Goal: Information Seeking & Learning: Learn about a topic

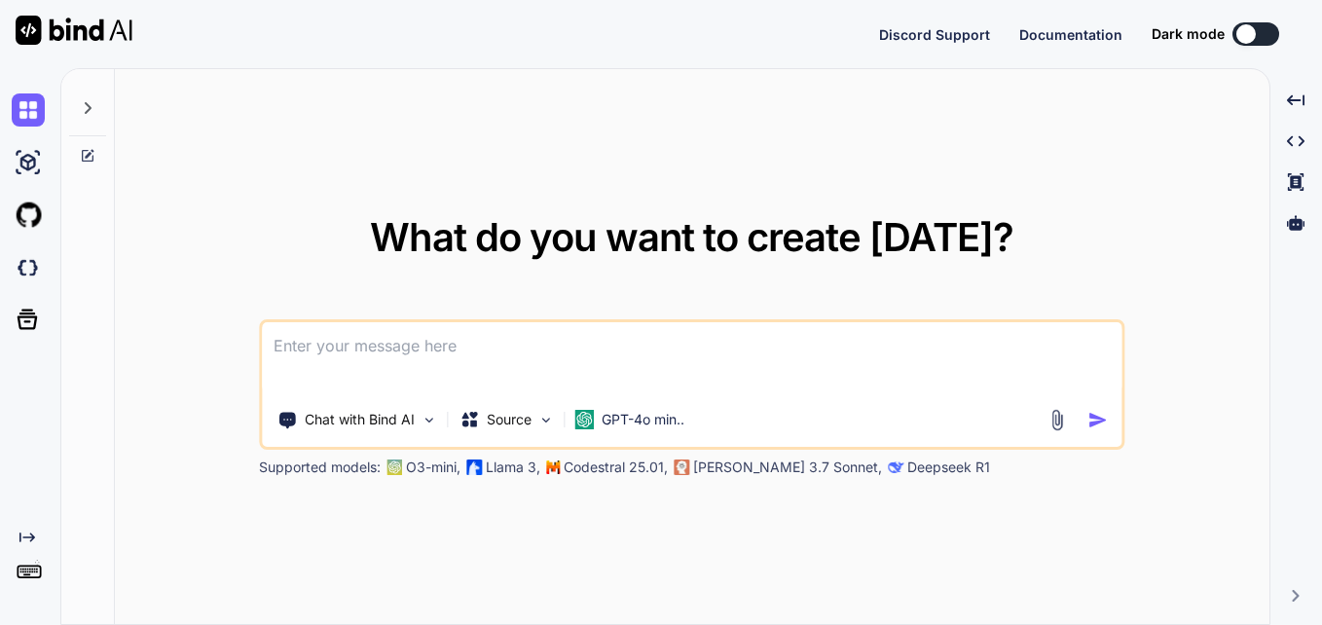
click at [575, 344] on textarea at bounding box center [691, 358] width 859 height 72
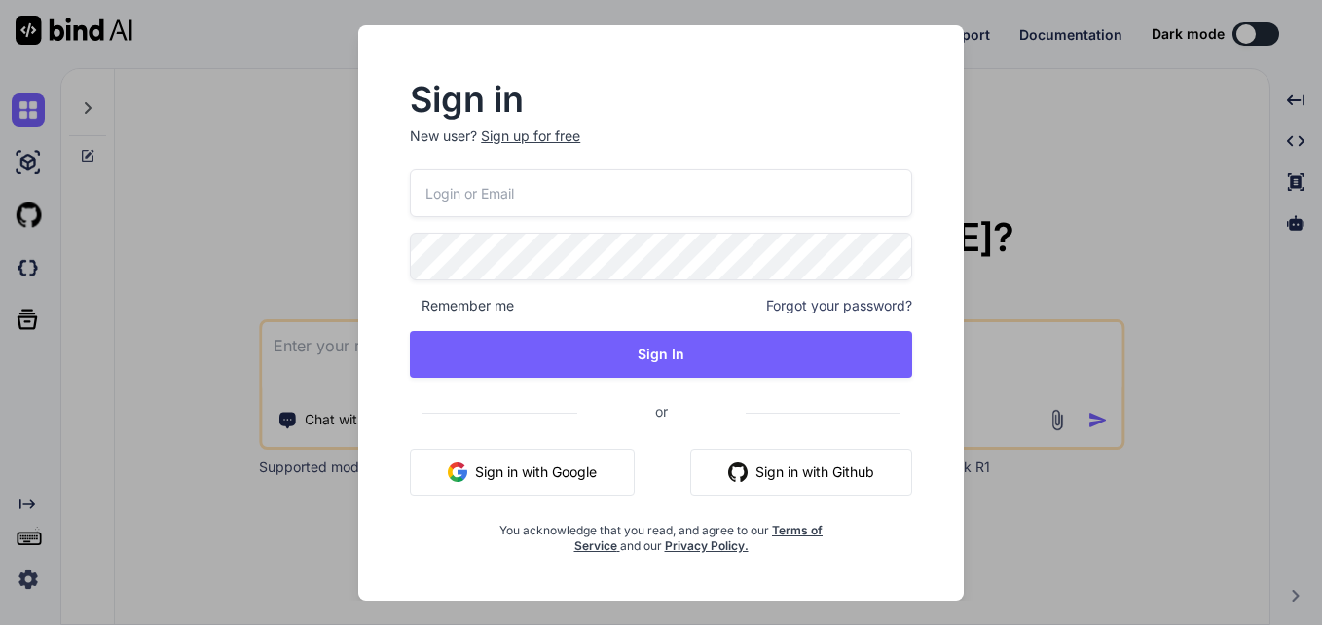
click at [533, 187] on input "email" at bounding box center [661, 193] width 502 height 48
type textarea "x"
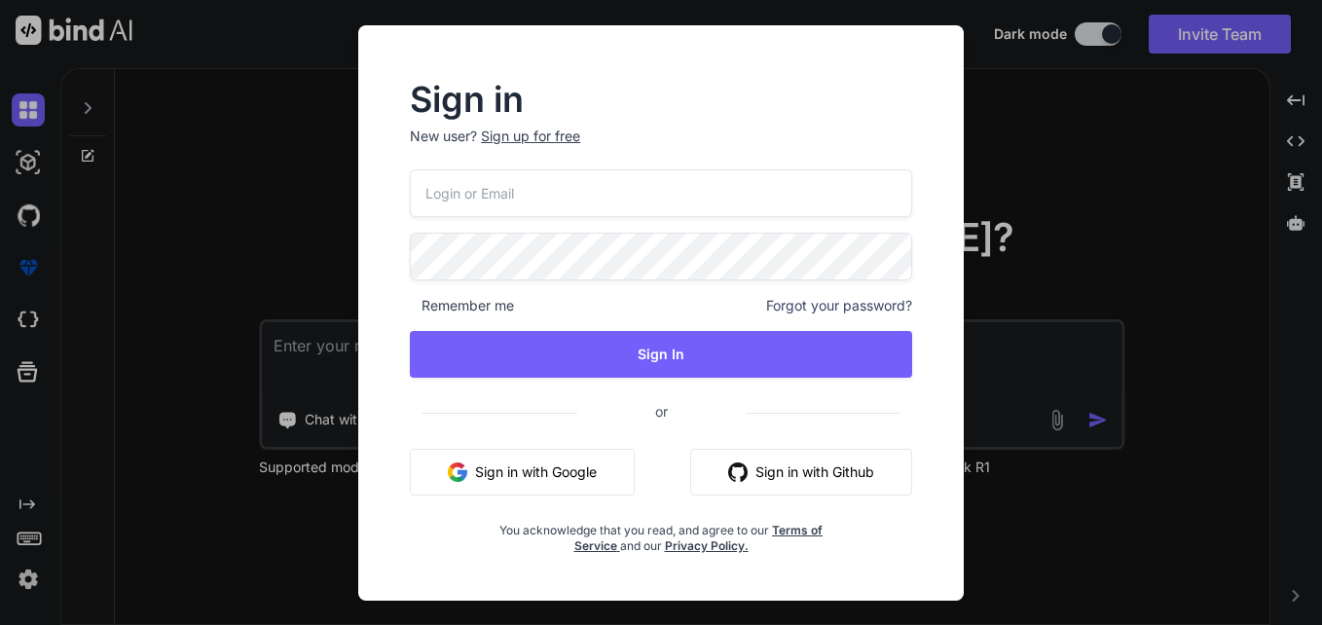
type input "[EMAIL_ADDRESS][DOMAIN_NAME]"
type textarea "x"
click at [497, 185] on input "[EMAIL_ADDRESS][DOMAIN_NAME]" at bounding box center [661, 193] width 502 height 48
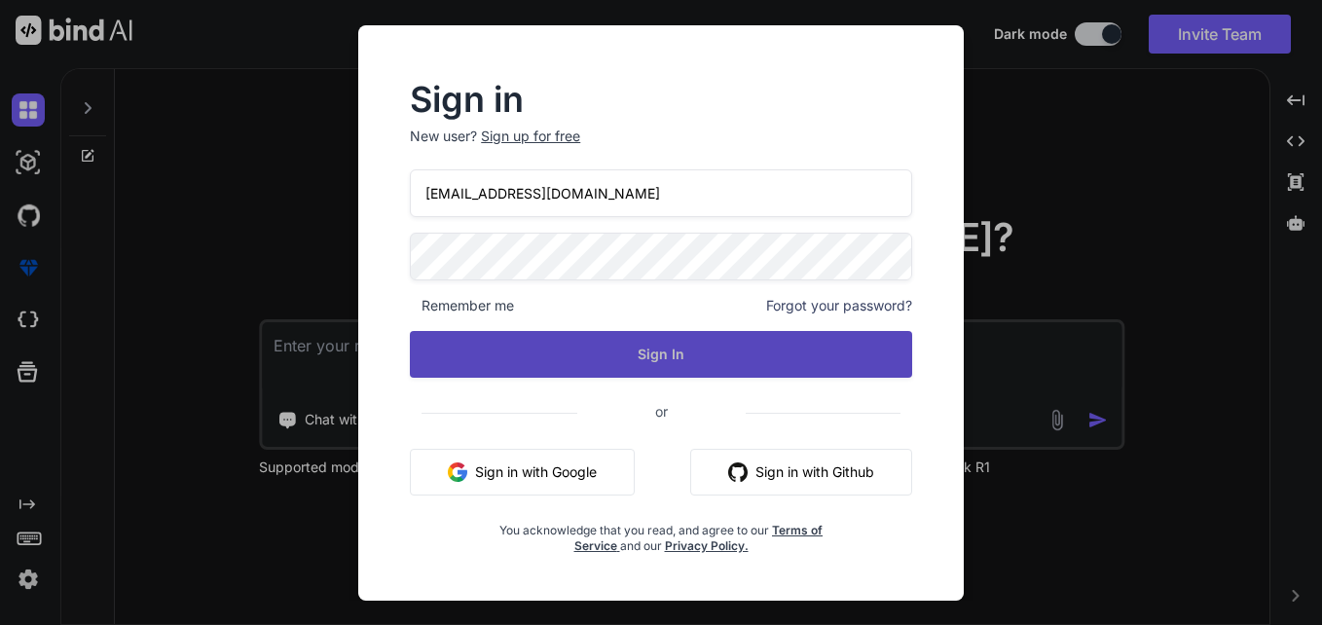
click at [524, 351] on button "Sign In" at bounding box center [661, 354] width 502 height 47
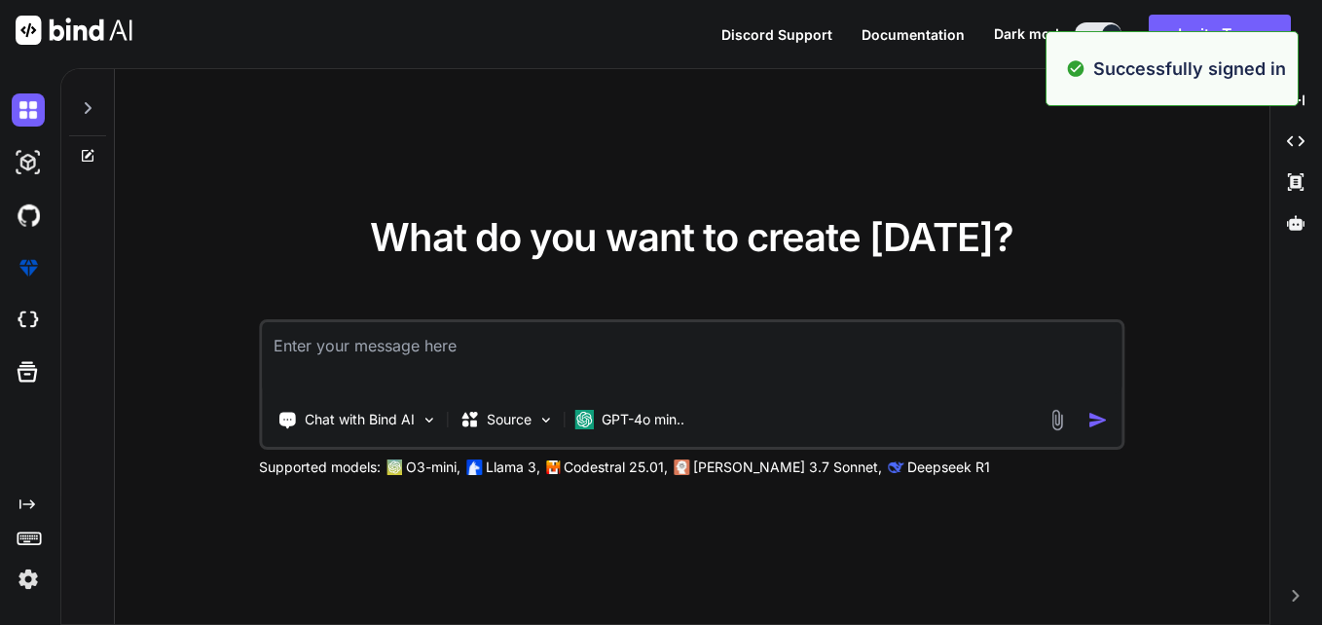
click at [524, 351] on textarea at bounding box center [691, 358] width 859 height 72
type textarea "g"
type textarea "x"
type textarea "gi"
type textarea "x"
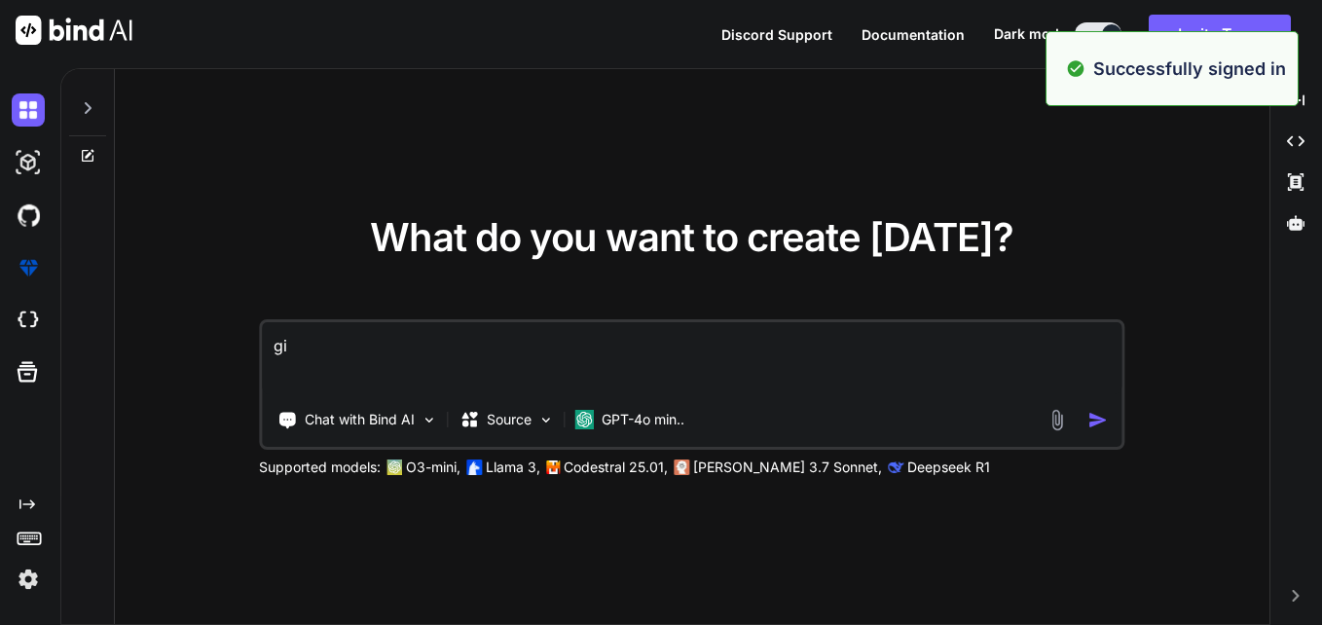
type textarea "giv"
type textarea "x"
type textarea "give"
type textarea "x"
type textarea "give"
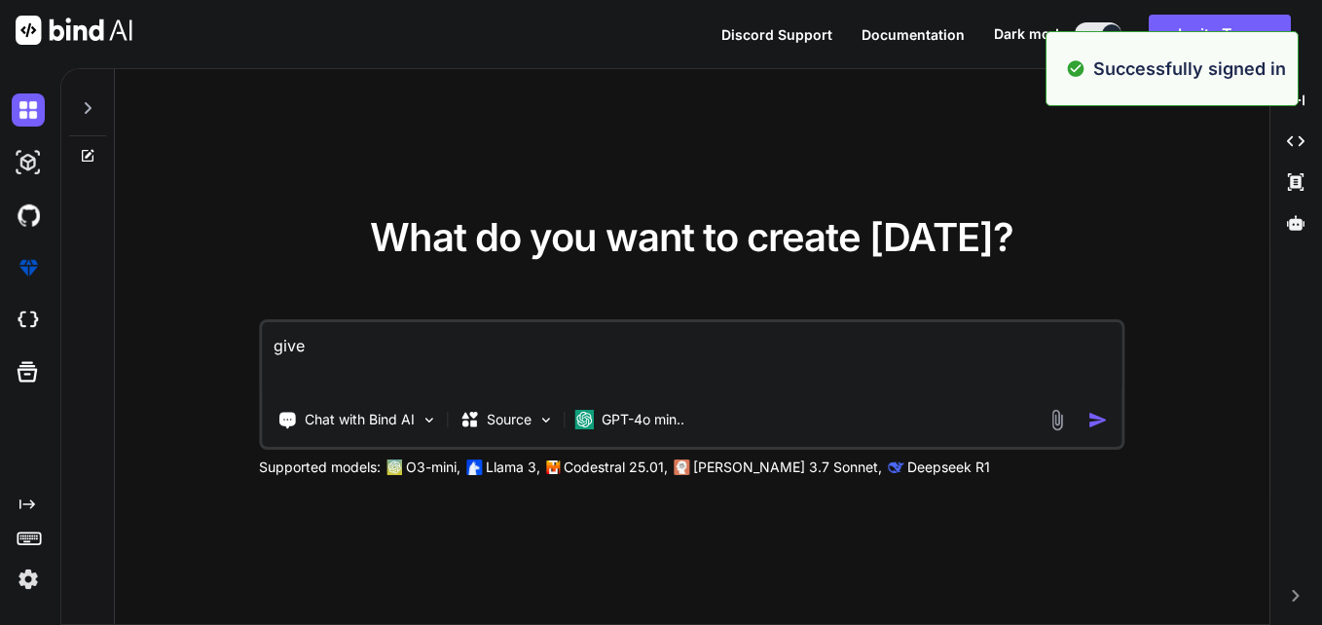
type textarea "x"
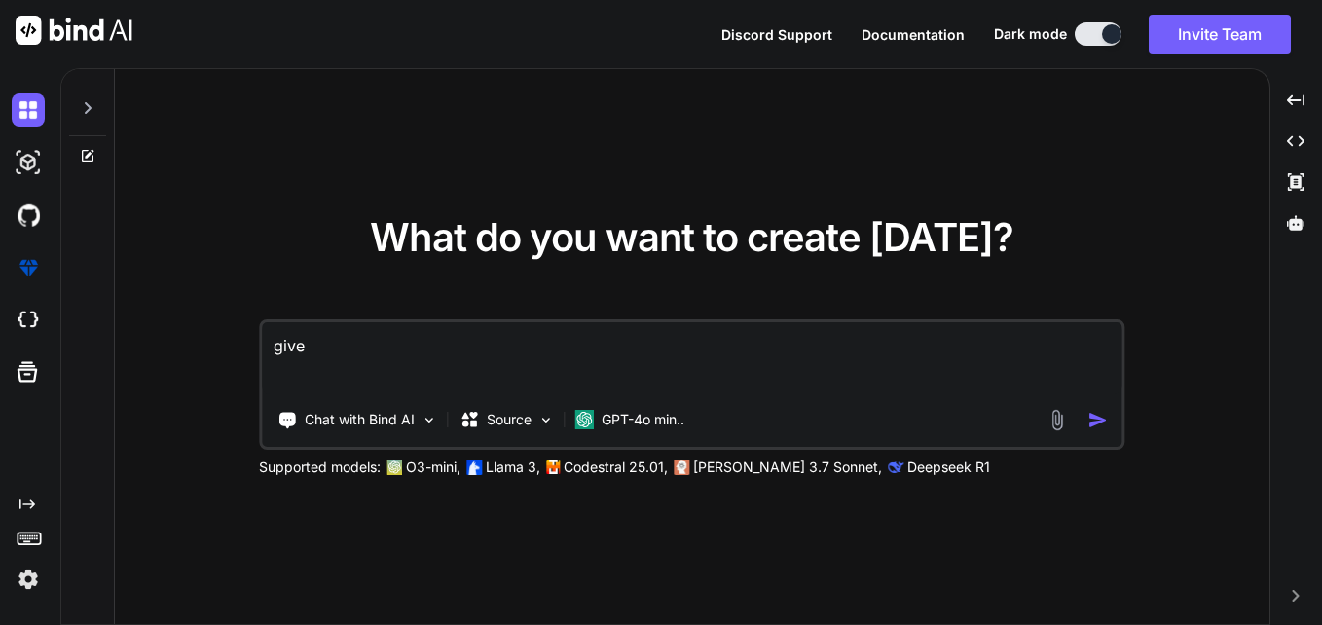
type textarea "give p"
type textarea "x"
type textarea "give po"
type textarea "x"
type textarea "give pol"
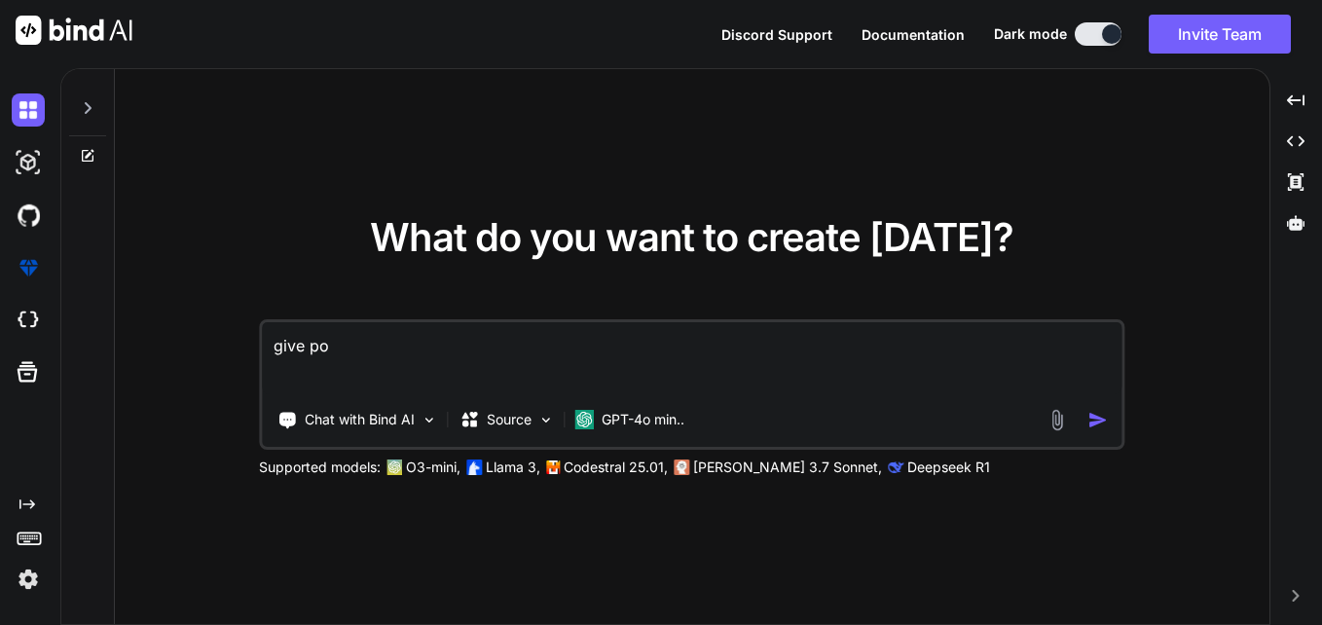
type textarea "x"
type textarea "give po"
type textarea "x"
type textarea "give p"
type textarea "x"
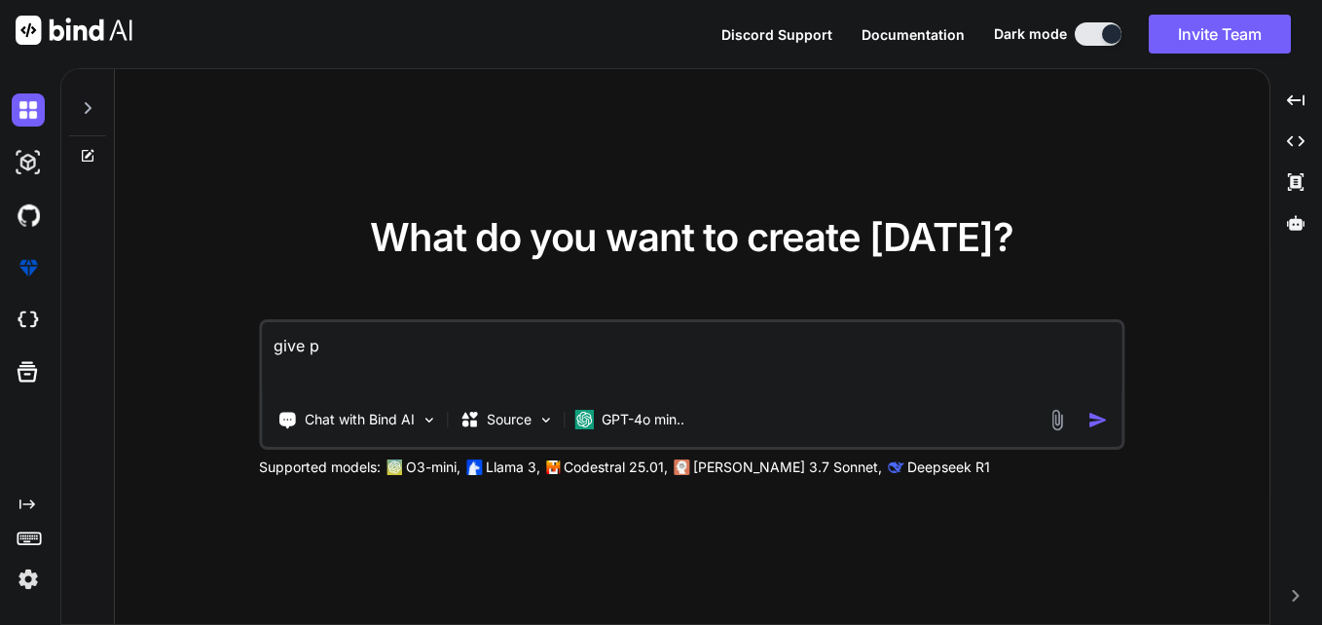
type textarea "give"
type textarea "x"
type textarea "give"
type textarea "x"
type textarea "give"
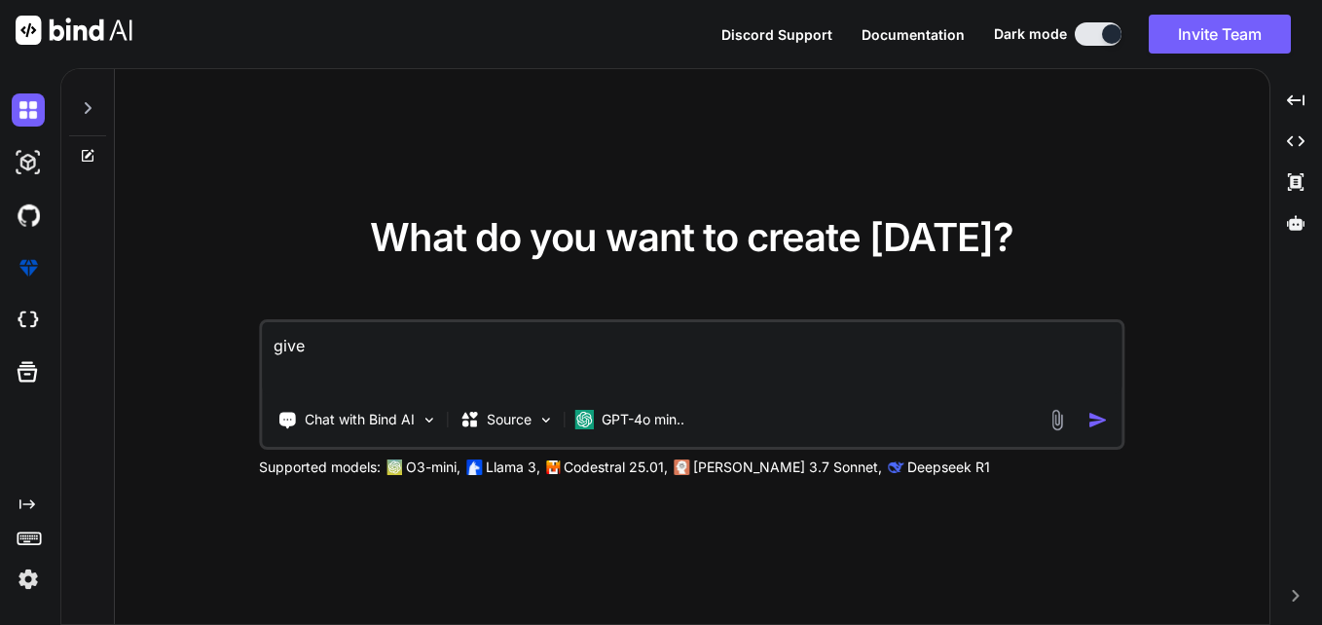
type textarea "x"
type textarea "give a"
type textarea "x"
type textarea "give a"
type textarea "x"
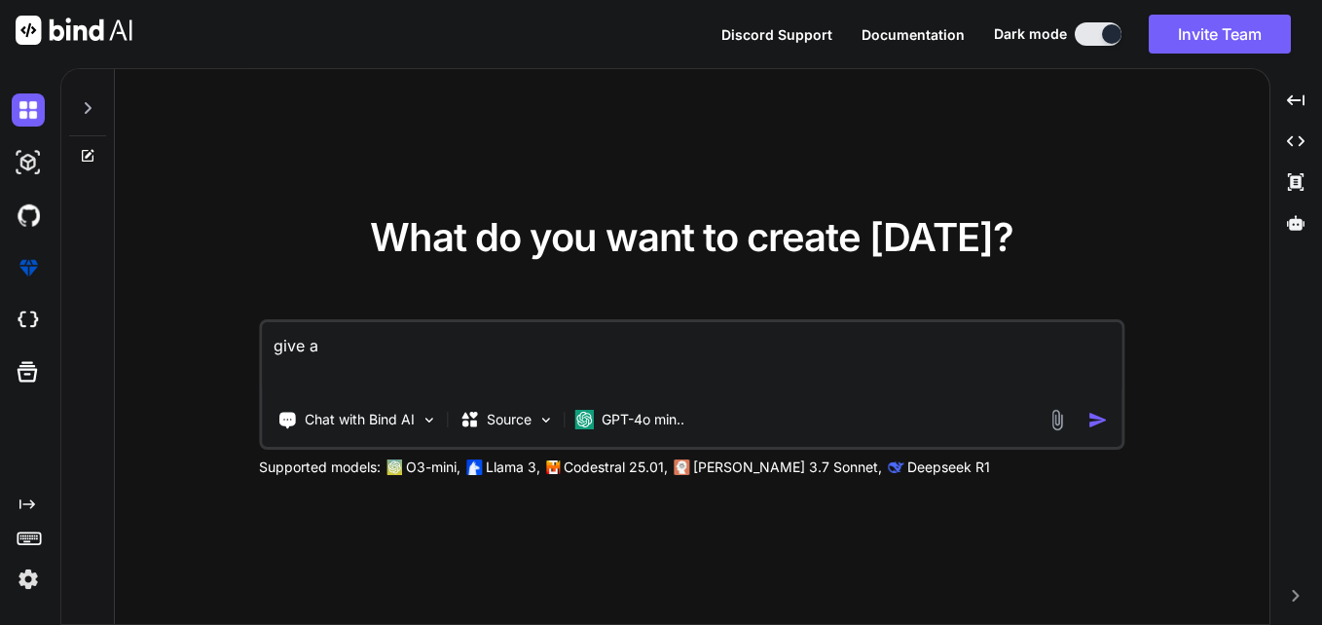
type textarea "give a p"
type textarea "x"
type textarea "give a po"
type textarea "x"
type textarea "give a pol"
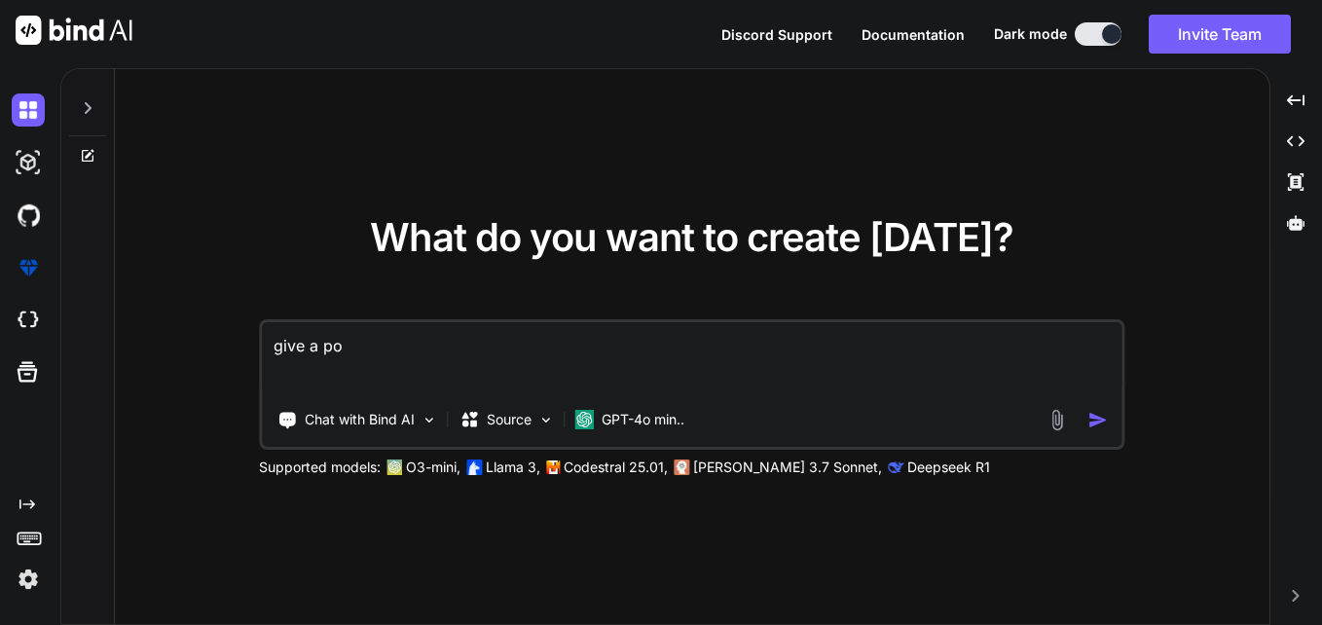
type textarea "x"
type textarea "give a [DATE]"
type textarea "x"
type textarea "give a polar"
type textarea "x"
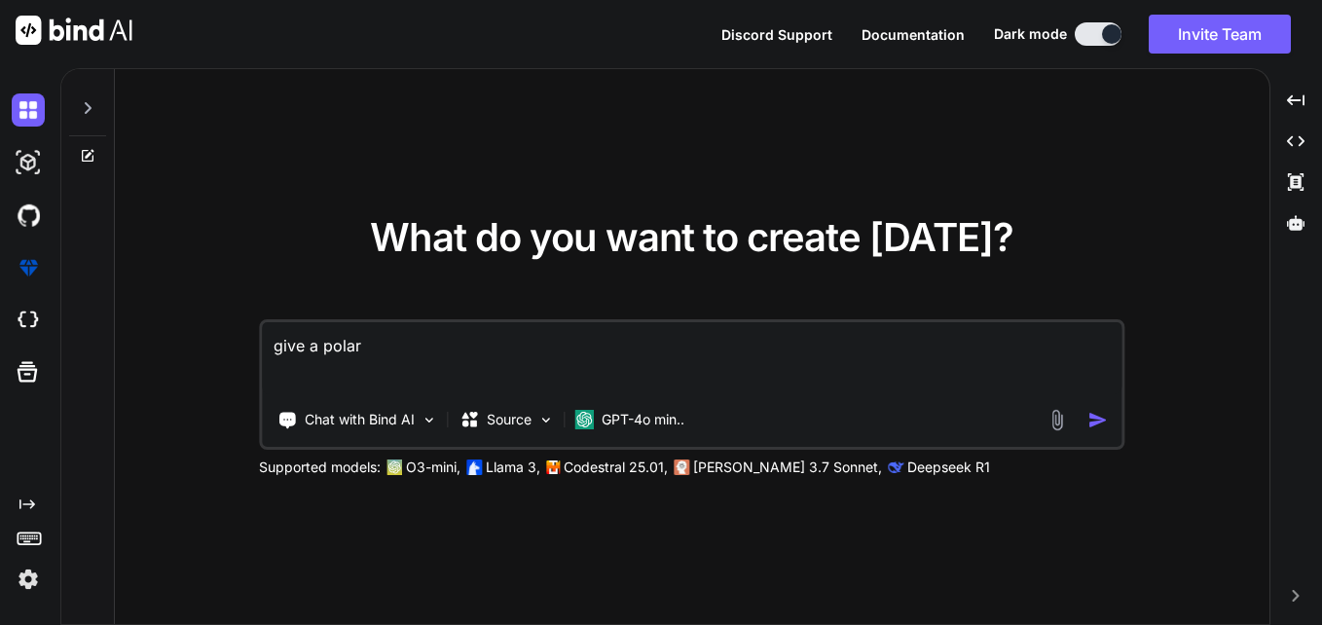
type textarea "give a polars"
type textarea "x"
type textarea "give a polars"
type textarea "x"
type textarea "give a polars p"
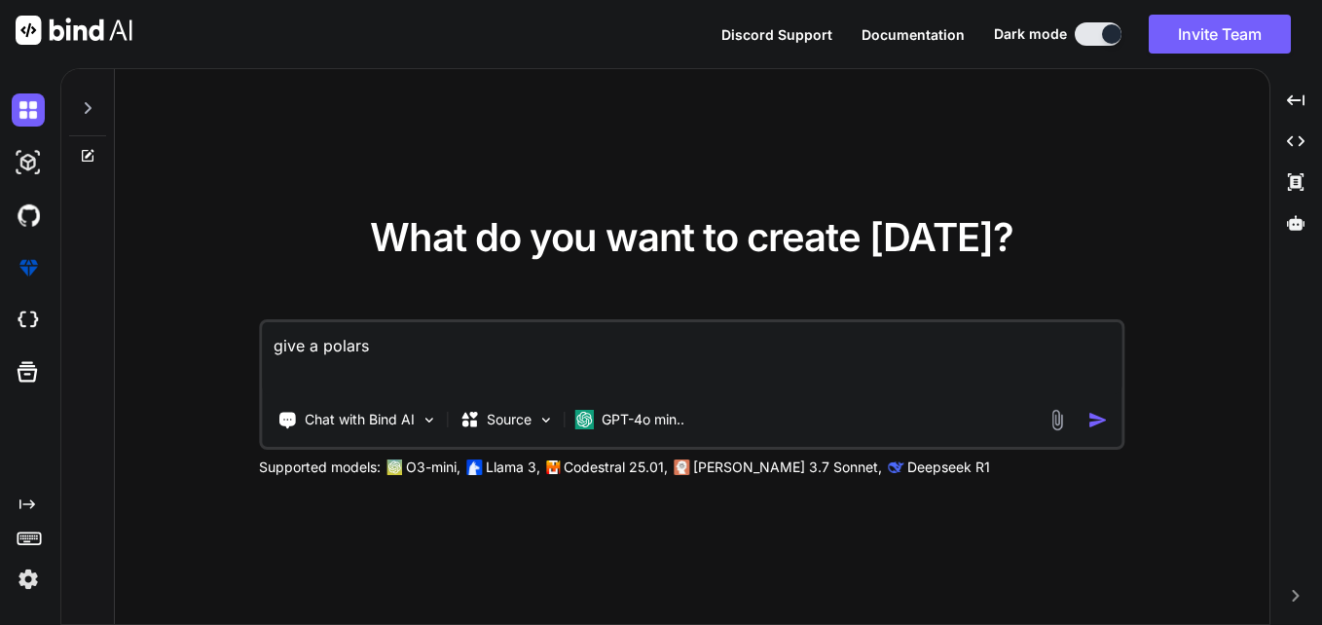
type textarea "x"
type textarea "give a polars py"
type textarea "x"
type textarea "give a polars pyt"
type textarea "x"
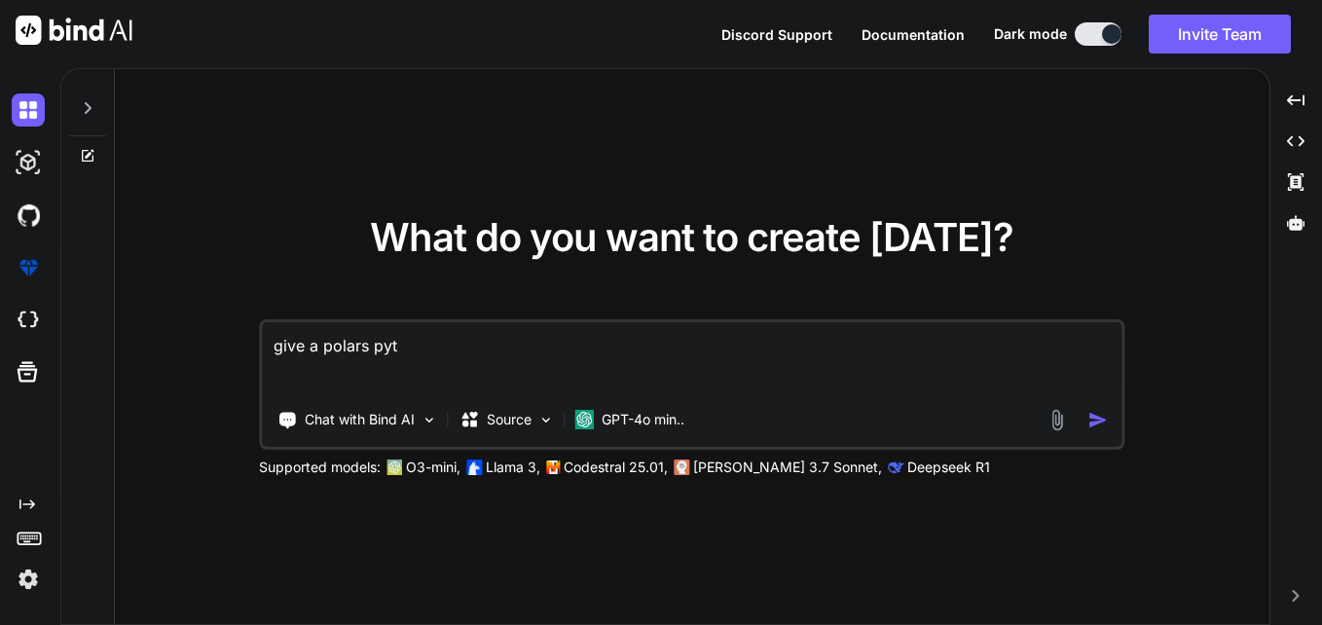
type textarea "give a polars pyth"
type textarea "x"
type textarea "give a polars pytho"
type textarea "x"
type textarea "give a polars python"
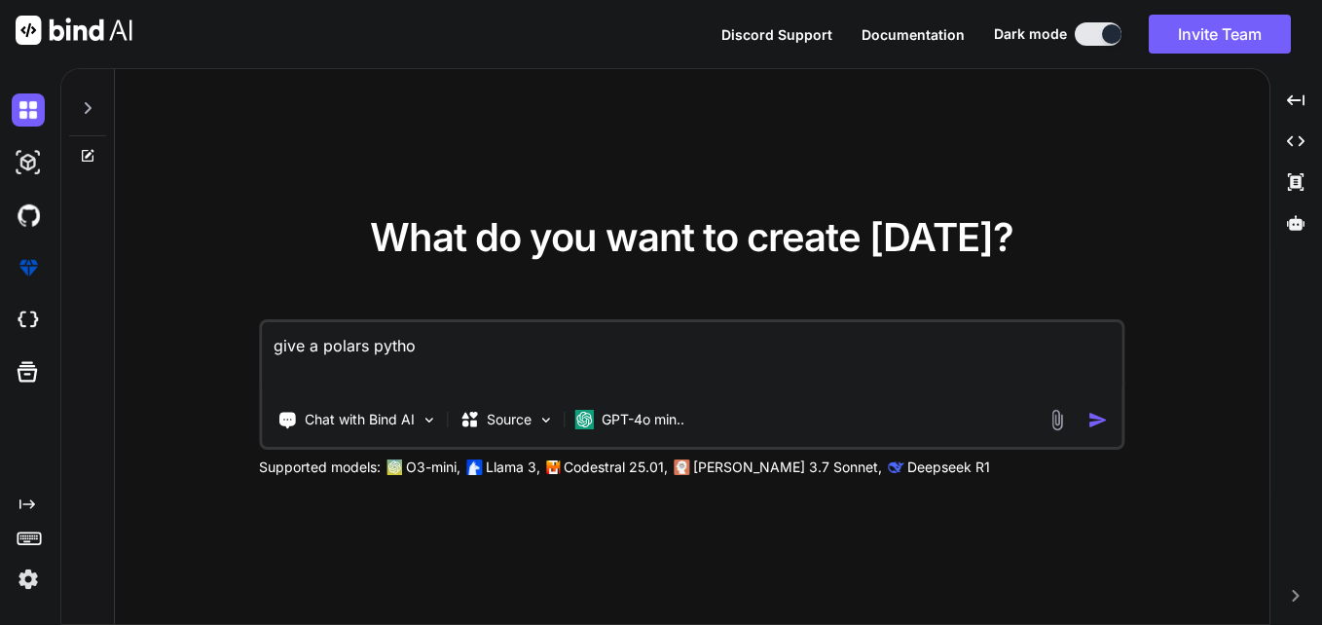
type textarea "x"
type textarea "give a polars python"
type textarea "x"
type textarea "give a polars python f"
type textarea "x"
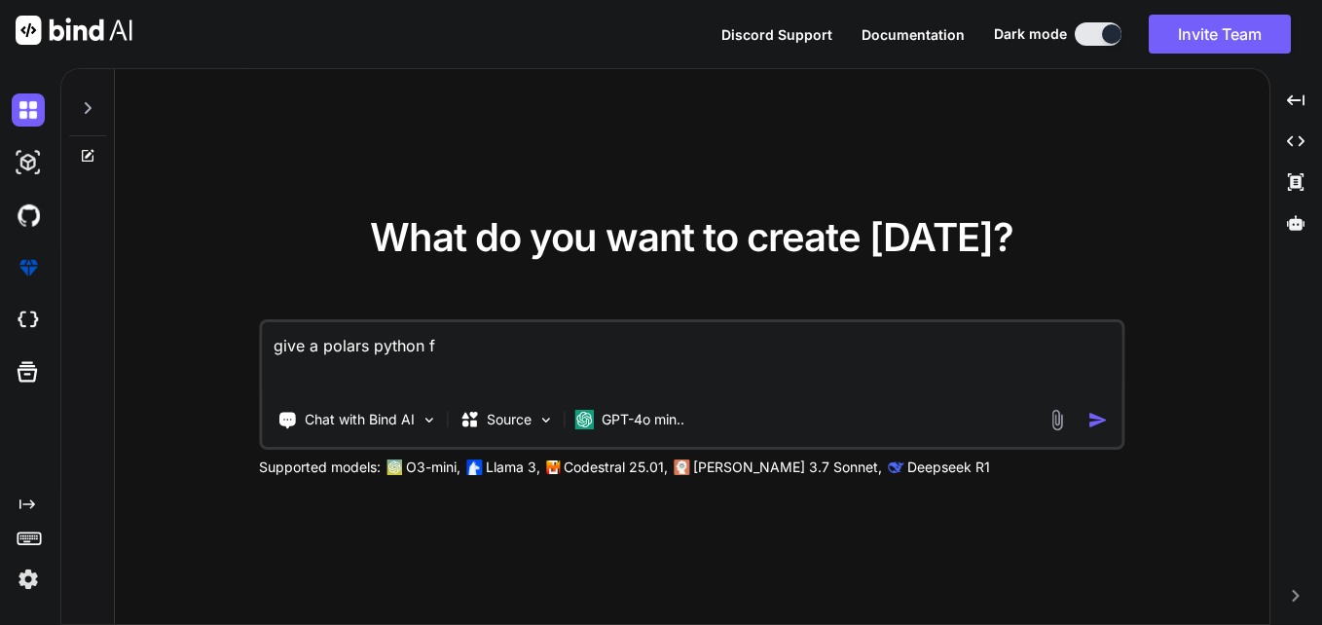
type textarea "give a polars python fu"
type textarea "x"
type textarea "give a polars python fun"
type textarea "x"
type textarea "give a polars python func"
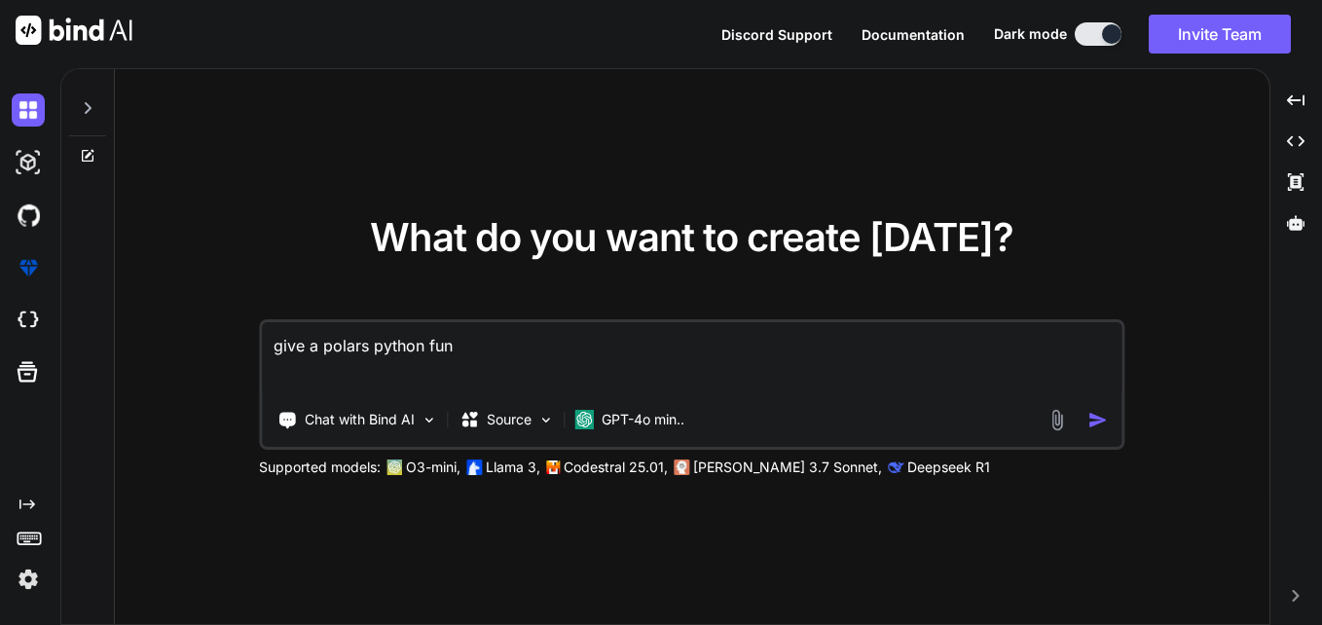
type textarea "x"
type textarea "give a polars python funct"
type textarea "x"
type textarea "give a polars python func"
type textarea "x"
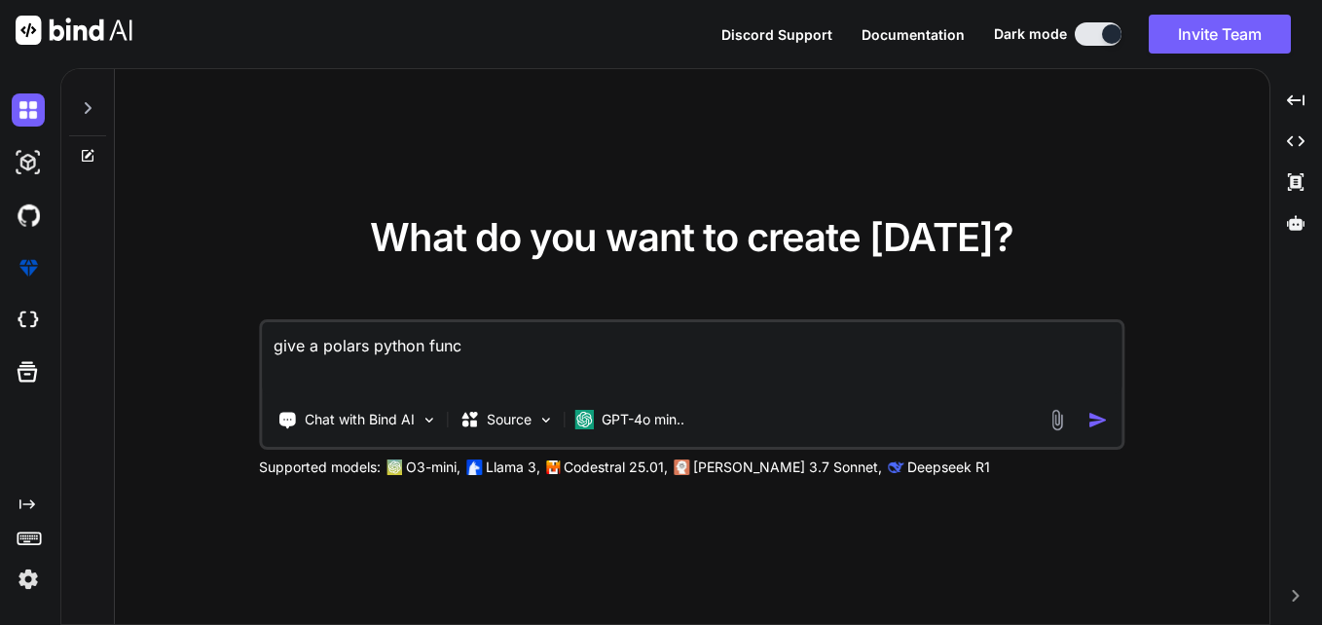
type textarea "give a polars python funci"
type textarea "x"
type textarea "give a polars python funcio"
type textarea "x"
type textarea "give a polars python funcion"
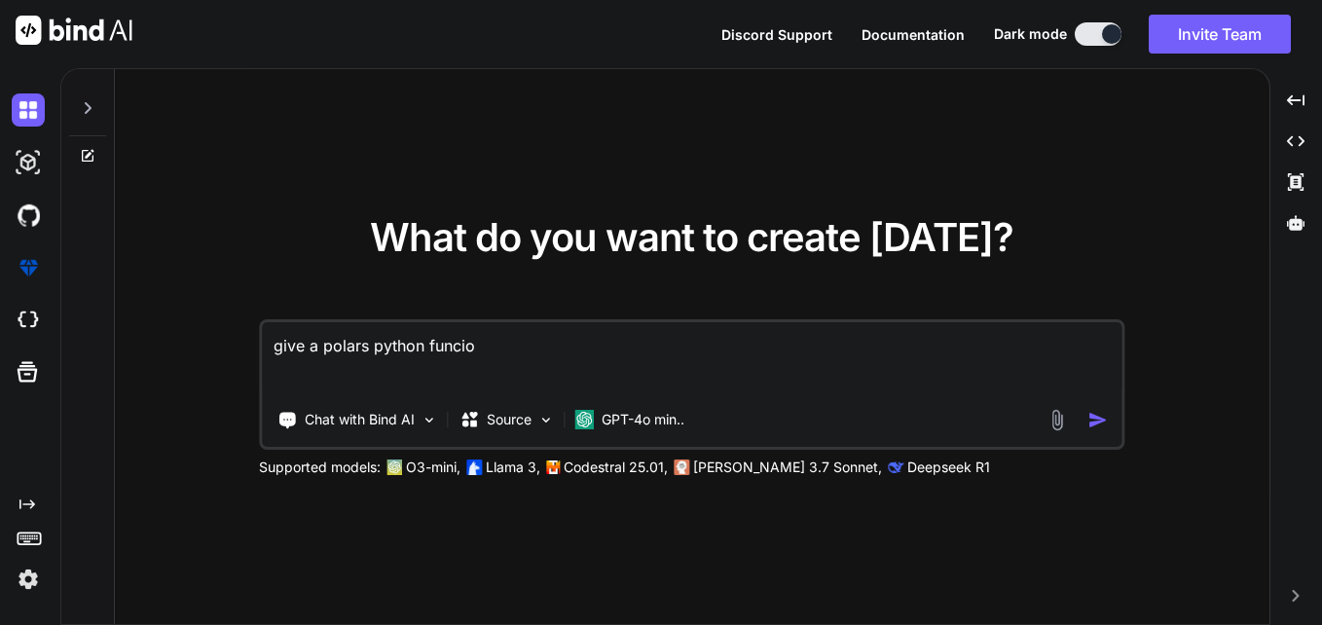
type textarea "x"
type textarea "give a polars python funcio"
type textarea "x"
type textarea "give a polars python funci"
type textarea "x"
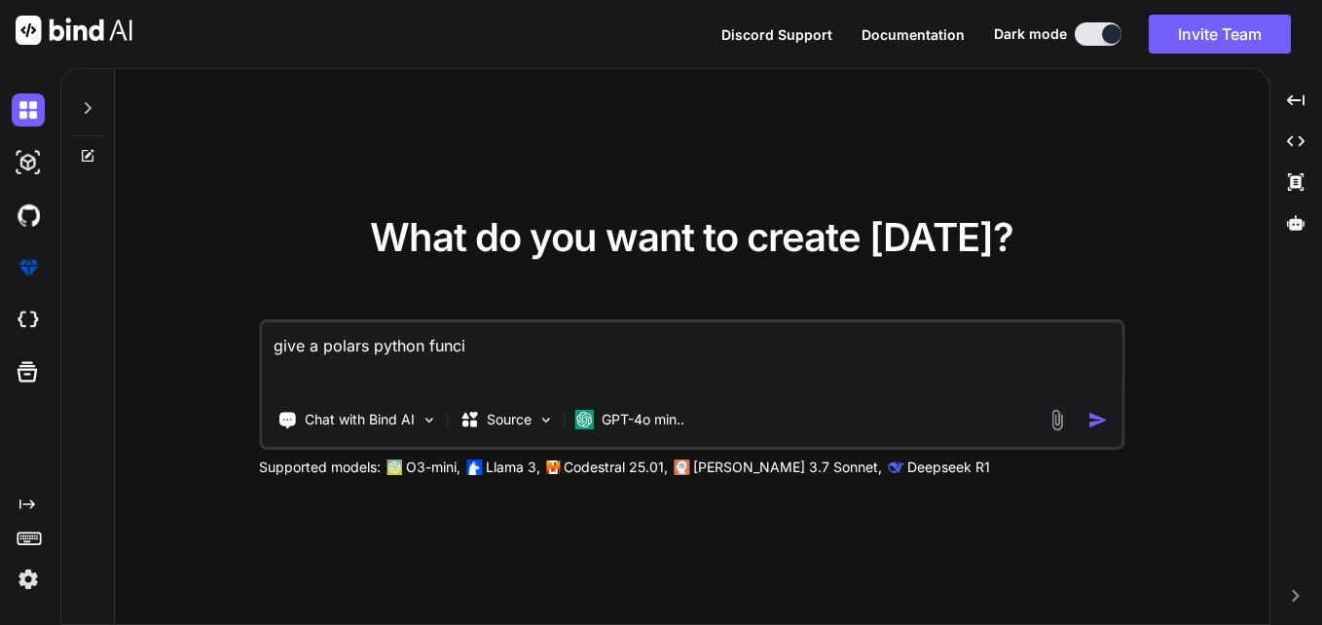
type textarea "give a polars python func"
type textarea "x"
type textarea "give a polars python funct"
type textarea "x"
type textarea "give a polars python functi"
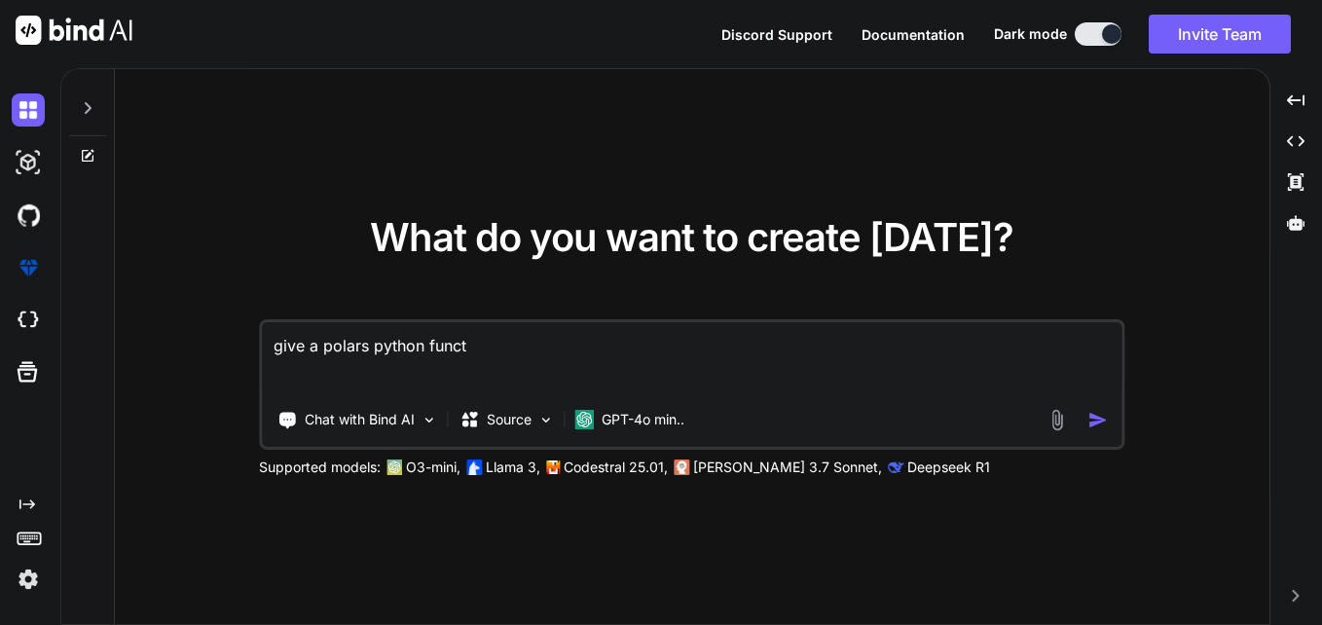
type textarea "x"
type textarea "give a polars python functio"
type textarea "x"
type textarea "give a polars python function"
type textarea "x"
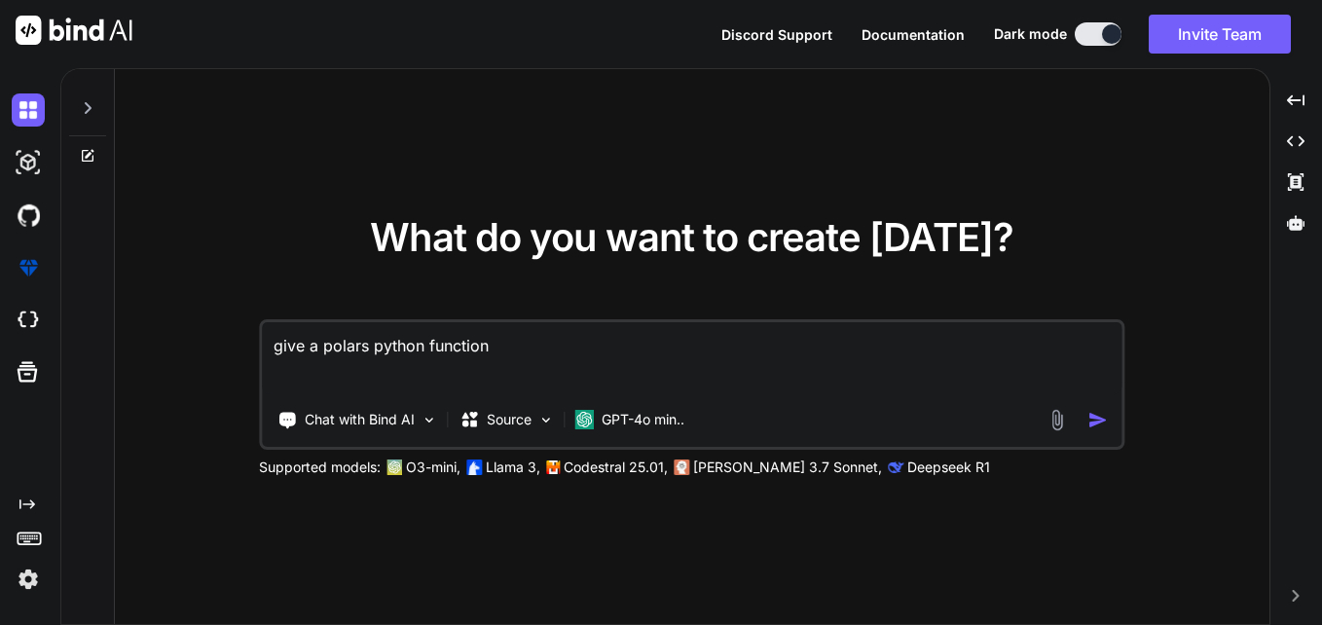
type textarea "give a polars python function"
type textarea "x"
type textarea "give a polars python function t"
type textarea "x"
type textarea "give a polars python function th"
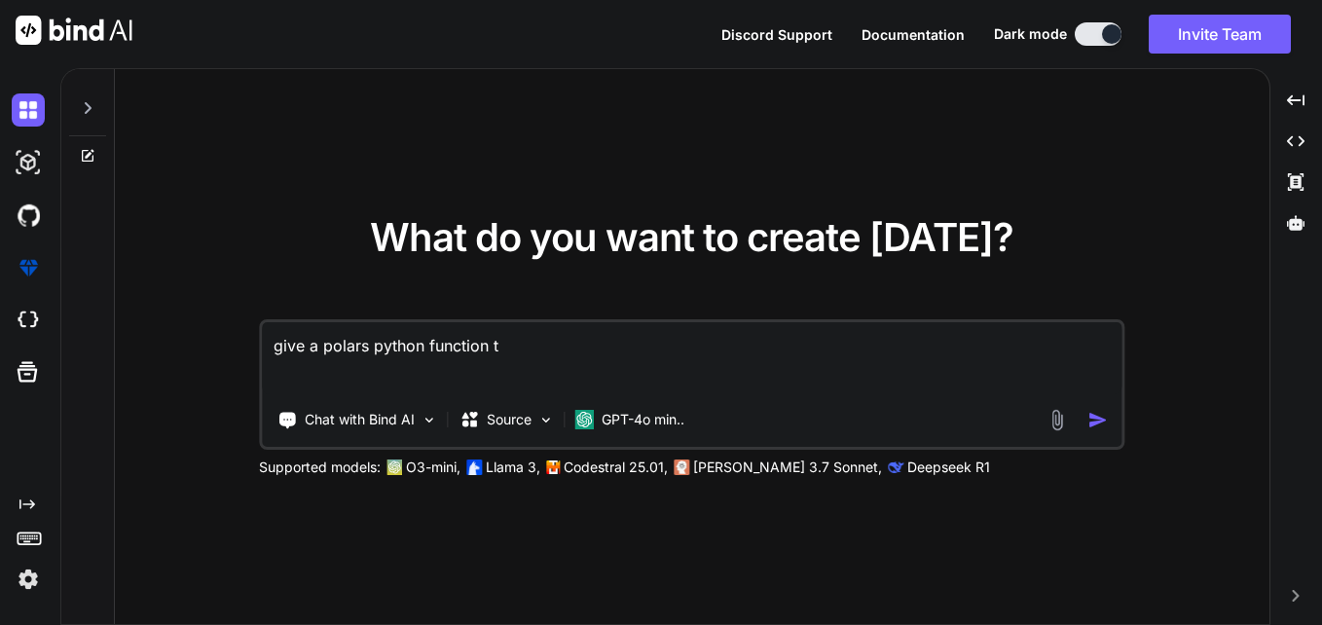
type textarea "x"
type textarea "give a polars python function tha"
type textarea "x"
type textarea "give a polars python function that"
type textarea "x"
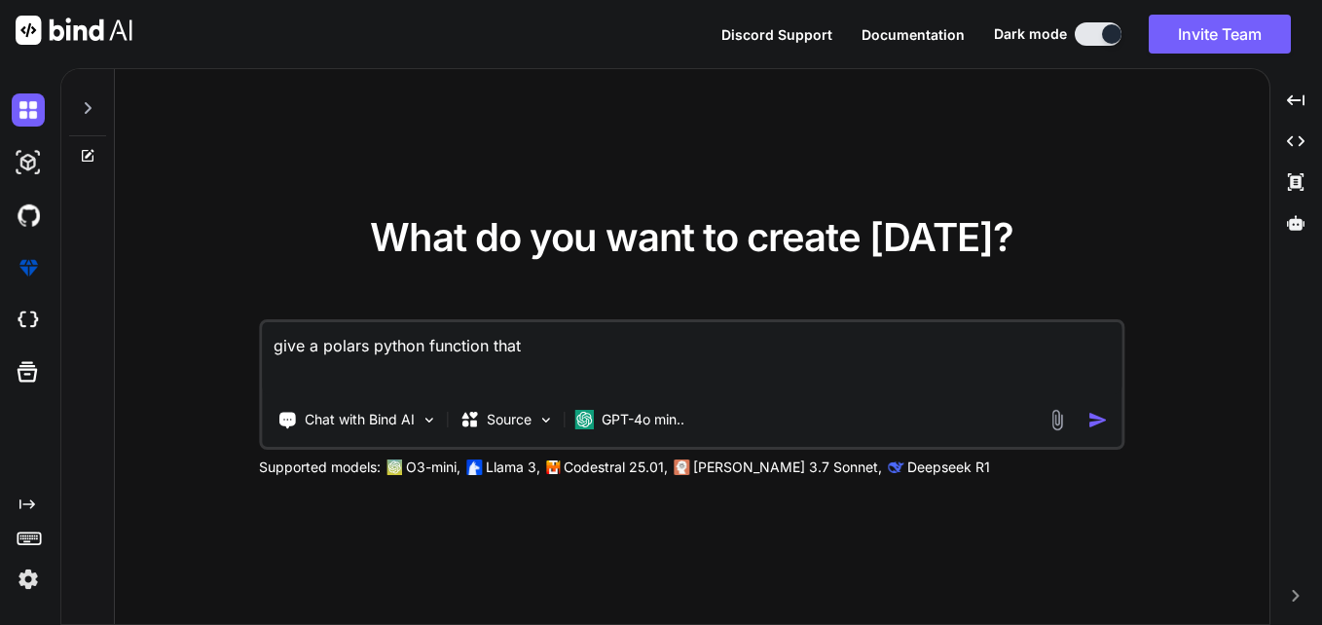
type textarea "give a polars python function that"
type textarea "x"
type textarea "give a polars python function that w"
type textarea "x"
type textarea "give a polars python function that wo"
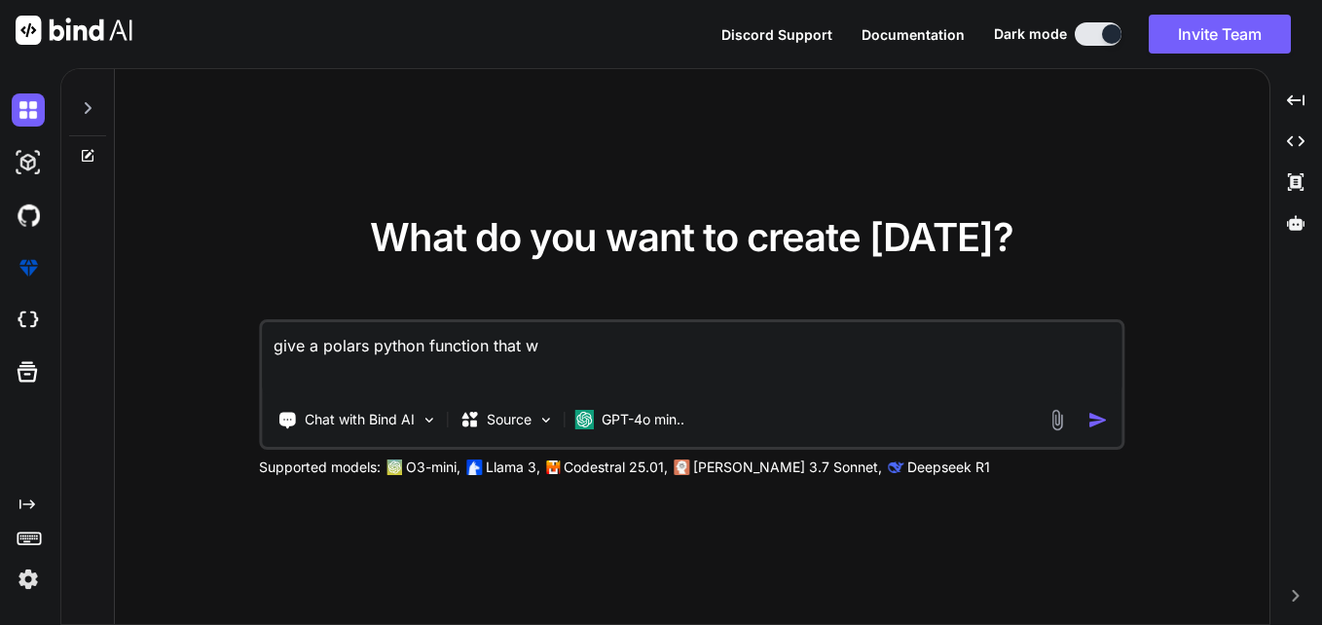
type textarea "x"
type textarea "give a polars python function that wor"
type textarea "x"
type textarea "give a polars python function that work"
type textarea "x"
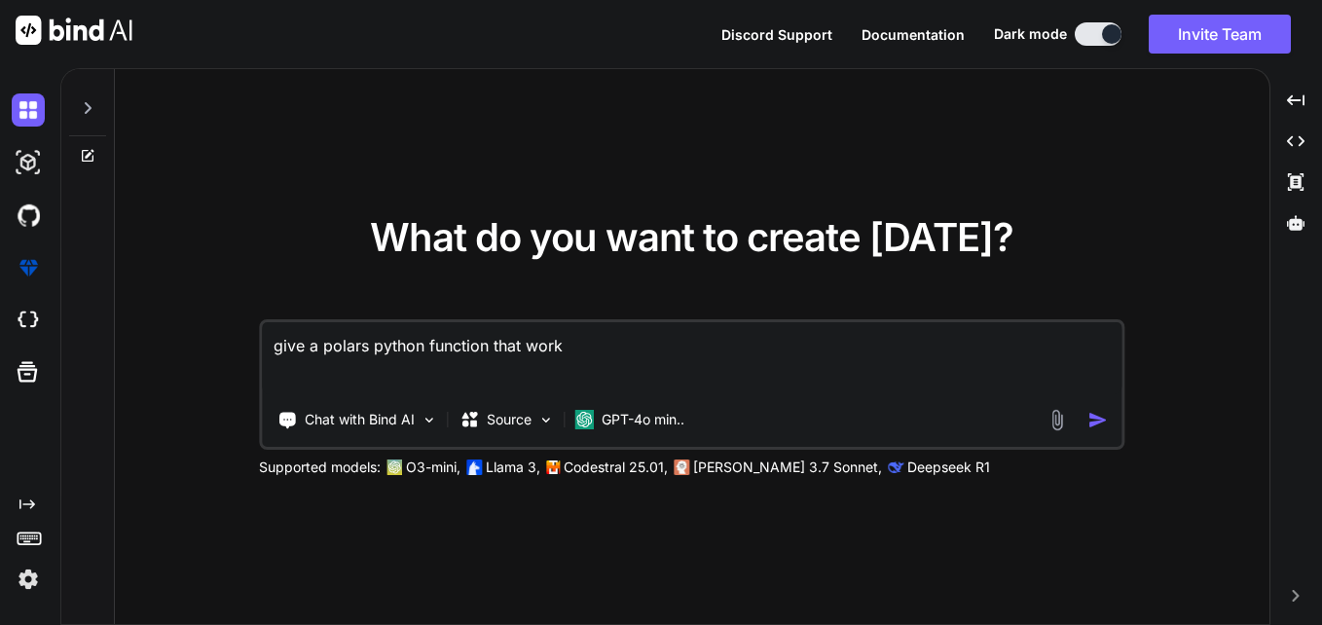
type textarea "give a polars python function that work"
type textarea "x"
type textarea "give a polars python function that work a"
type textarea "x"
type textarea "give a polars python function that work as"
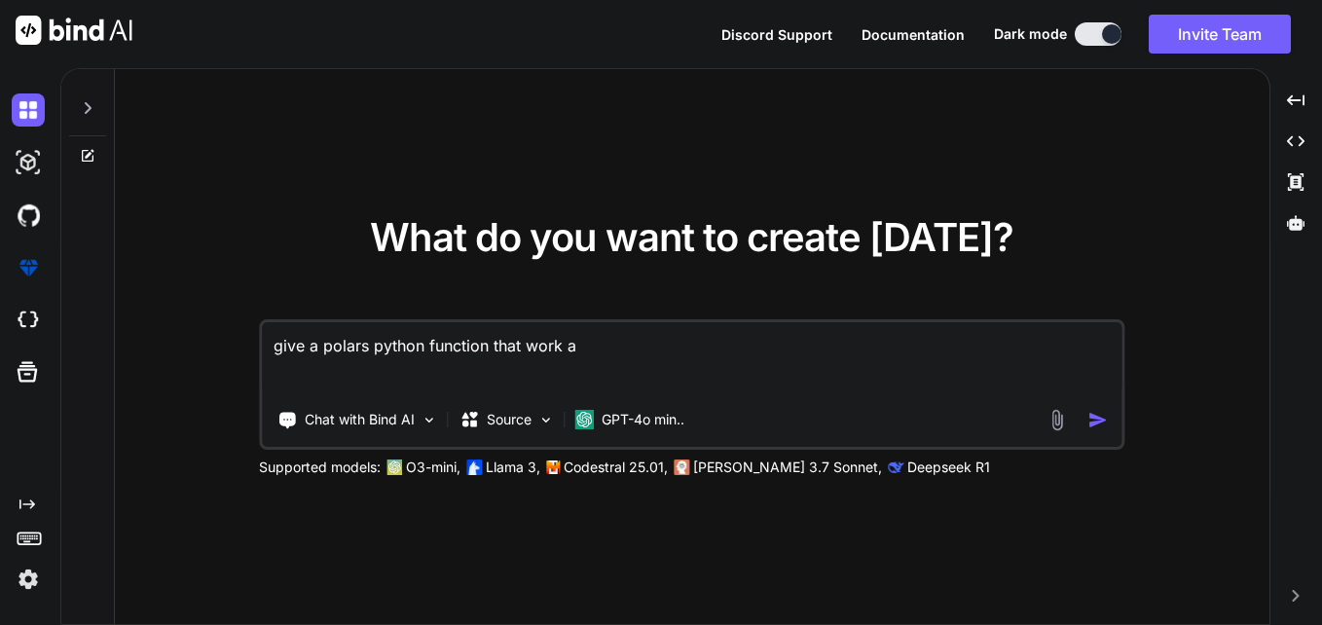
type textarea "x"
type textarea "give a polars python function that work a"
type textarea "x"
type textarea "give a polars python function that work"
type textarea "x"
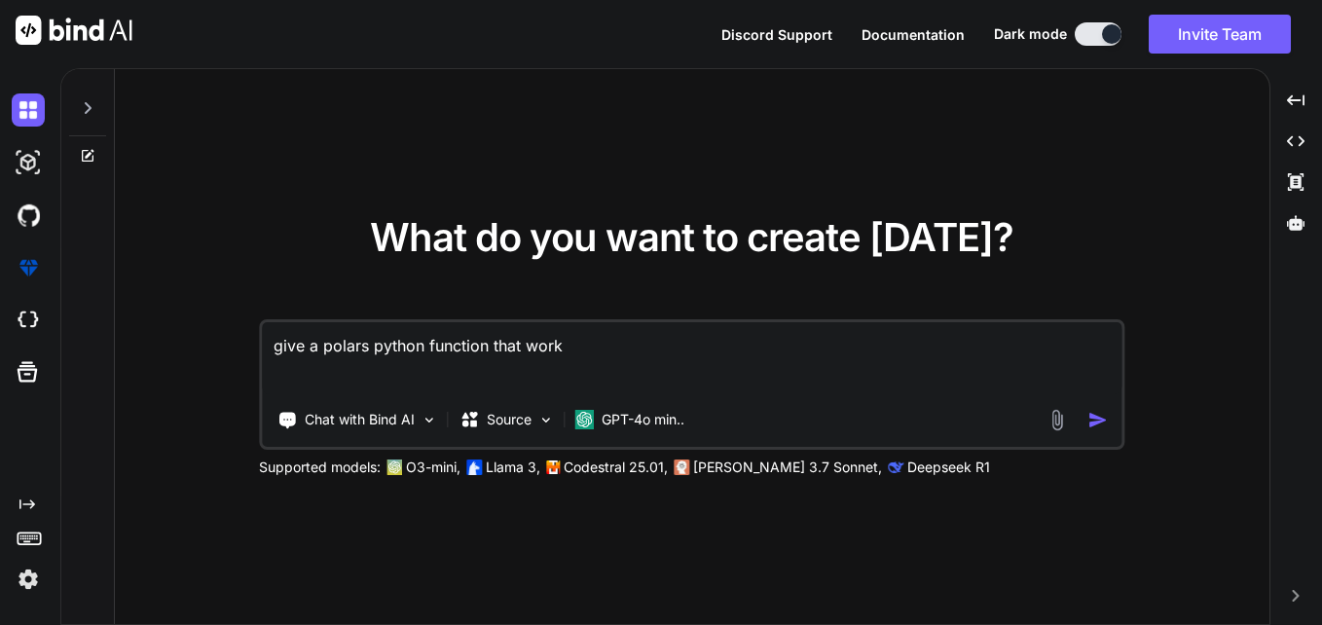
type textarea "give a polars python function that work s"
type textarea "x"
type textarea "give a polars python function that work sa"
type textarea "x"
type textarea "give a polars python function that work [PERSON_NAME]"
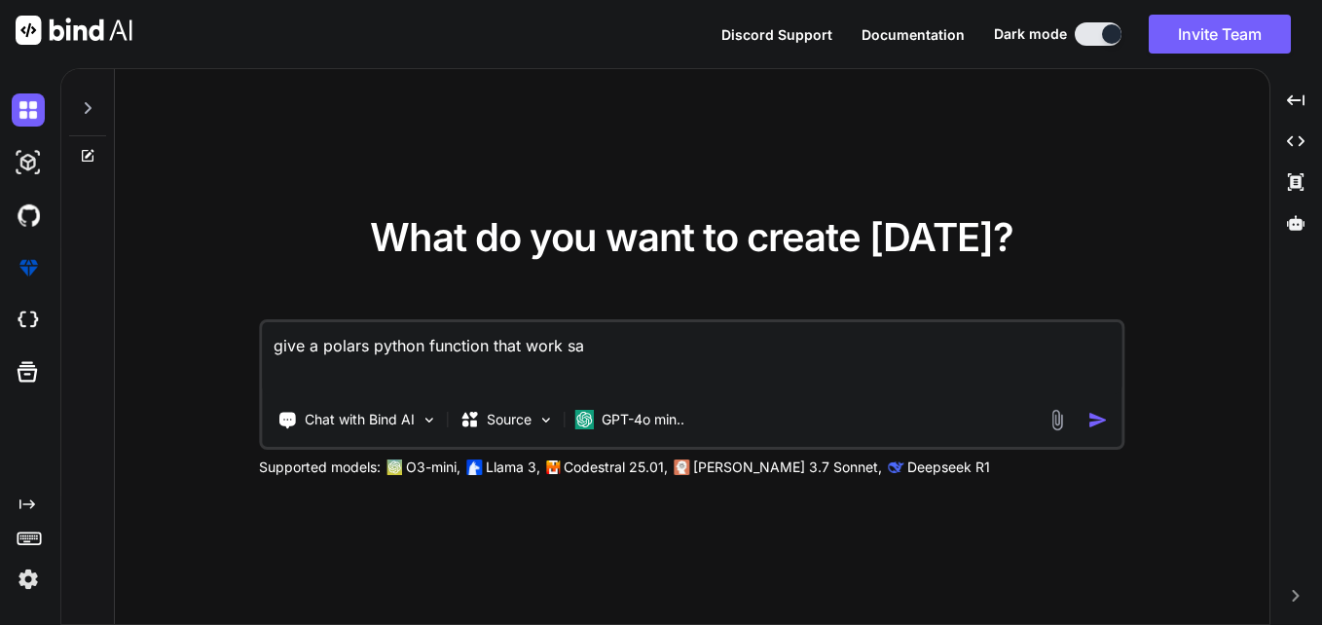
type textarea "x"
type textarea "give a polars python function that work same"
type textarea "x"
type textarea "give a polars python function that work same"
type textarea "x"
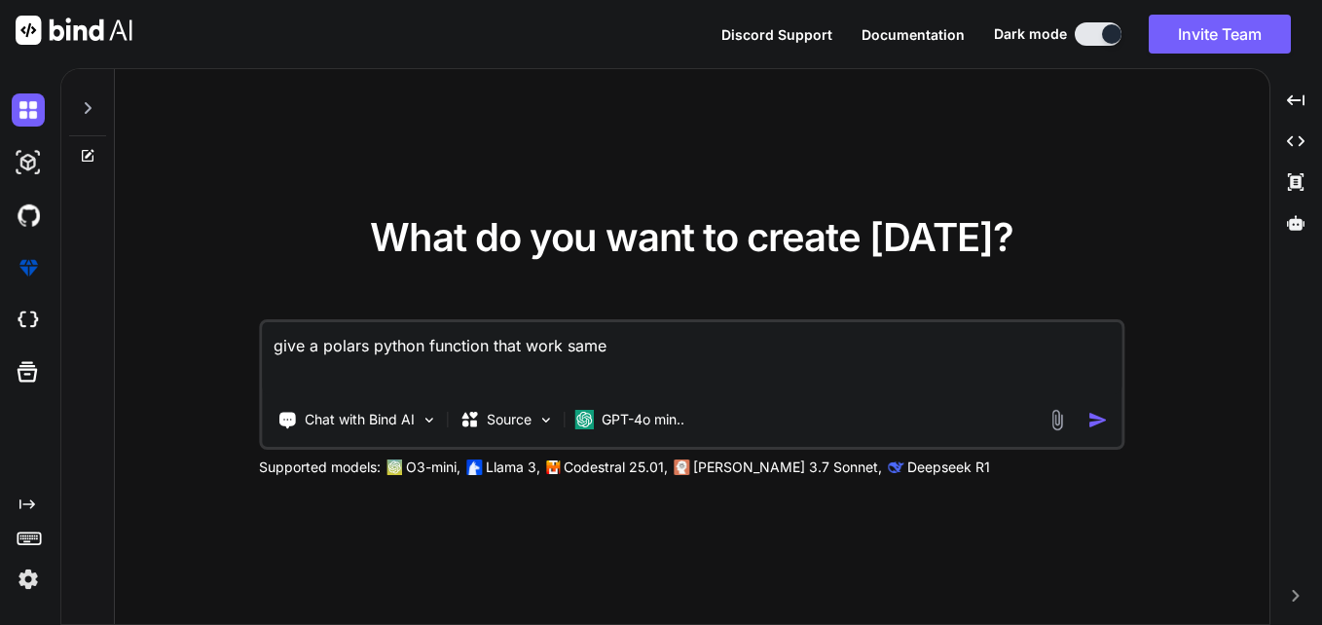
type textarea "give a polars python function that work same a"
type textarea "x"
type textarea "give a polars python function that work same as"
type textarea "x"
type textarea "give a polars python function that work same as"
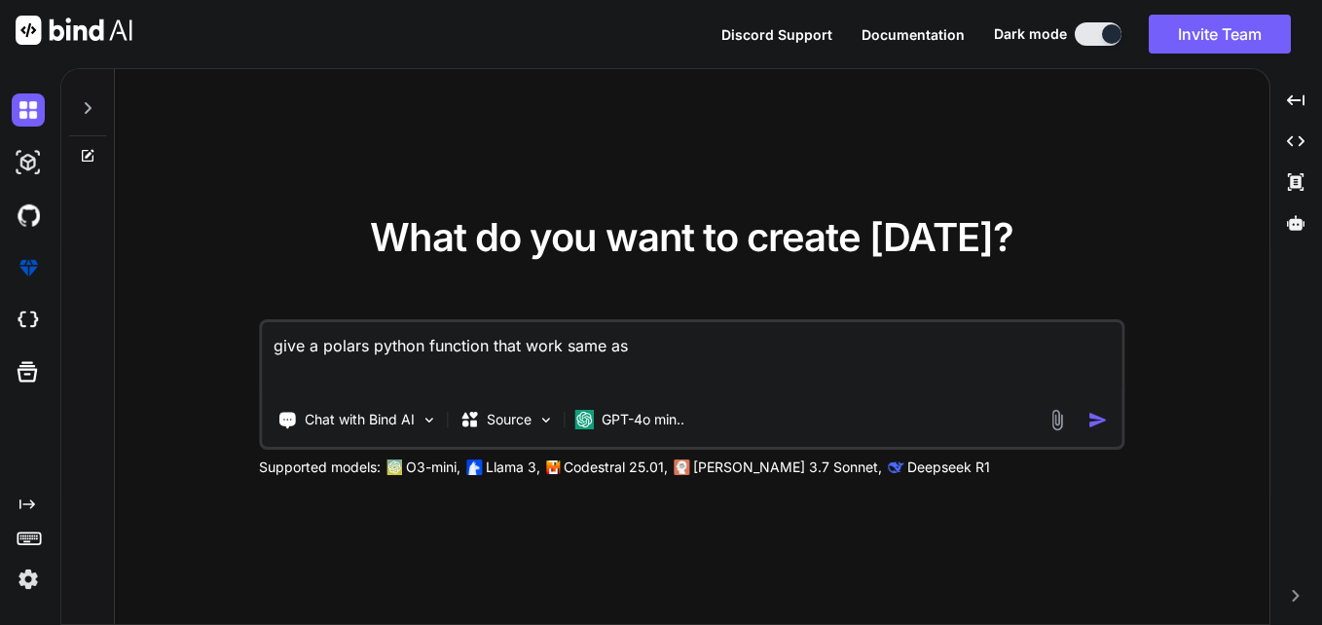
type textarea "x"
type textarea "give a polars python function that work same as t"
type textarea "x"
type textarea "give a polars python function that work same as th"
type textarea "x"
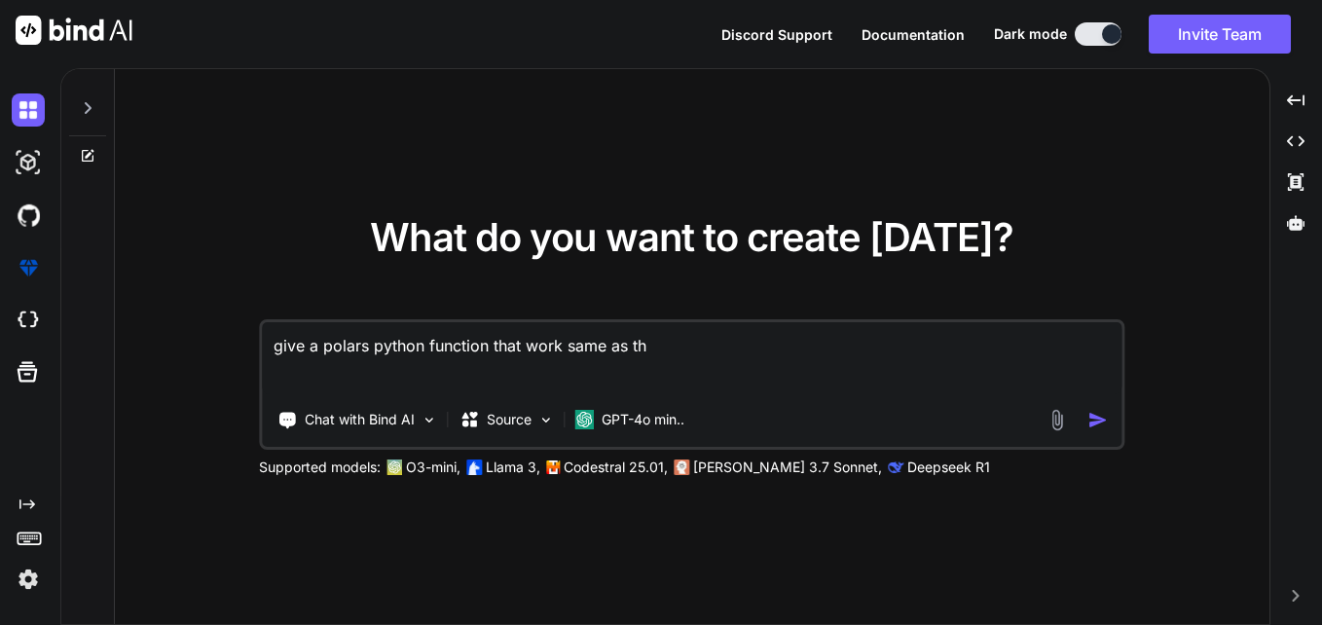
type textarea "give a polars python function that work same as the"
type textarea "x"
type textarea "give a polars python function that work same as the"
type textarea "x"
type textarea "give a polars python function that work same as the s"
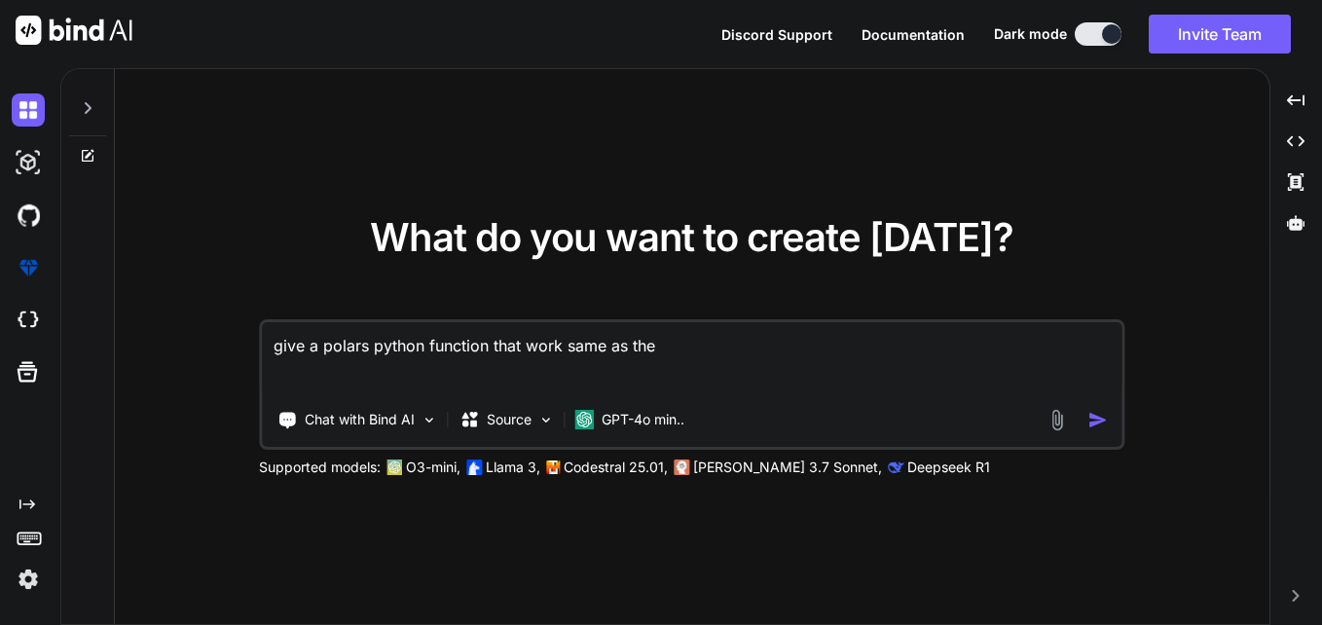
type textarea "x"
type textarea "give a polars python function that work same as the sp"
type textarea "x"
type textarea "give a polars python function that work same as the spa"
type textarea "x"
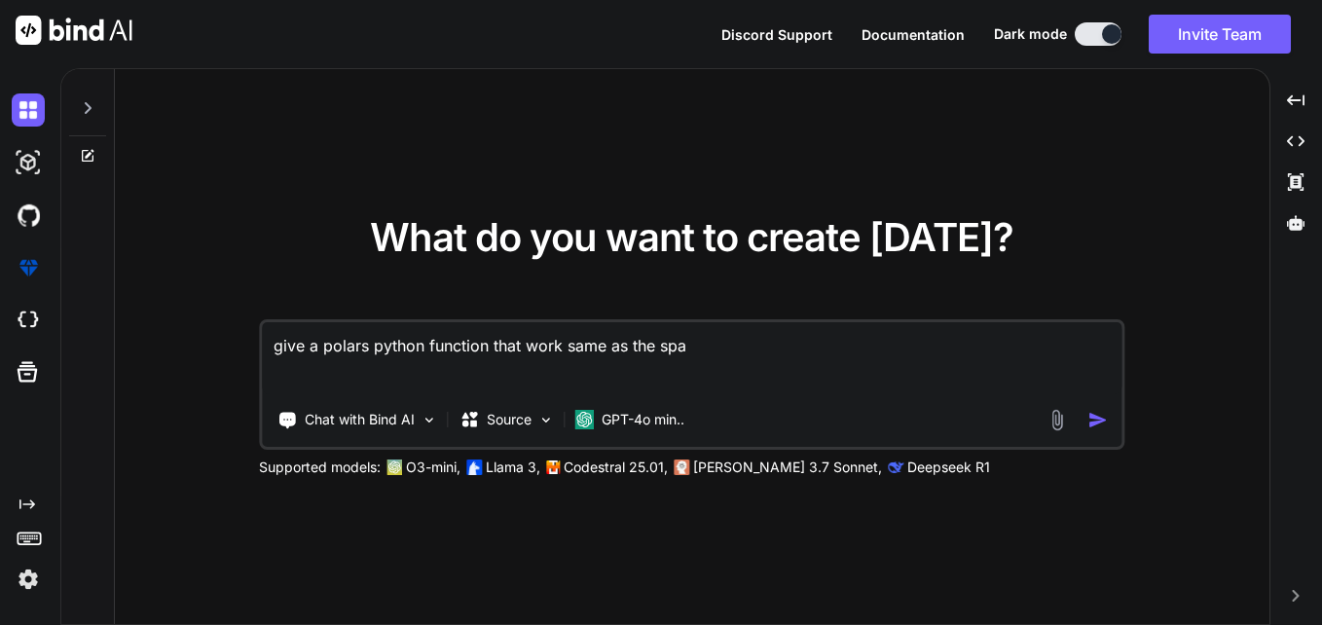
type textarea "give a polars python function that work same as the spar"
type textarea "x"
type textarea "give a polars python function that work same as the spark"
type textarea "x"
type textarea "give a polars python function that work same as the spark"
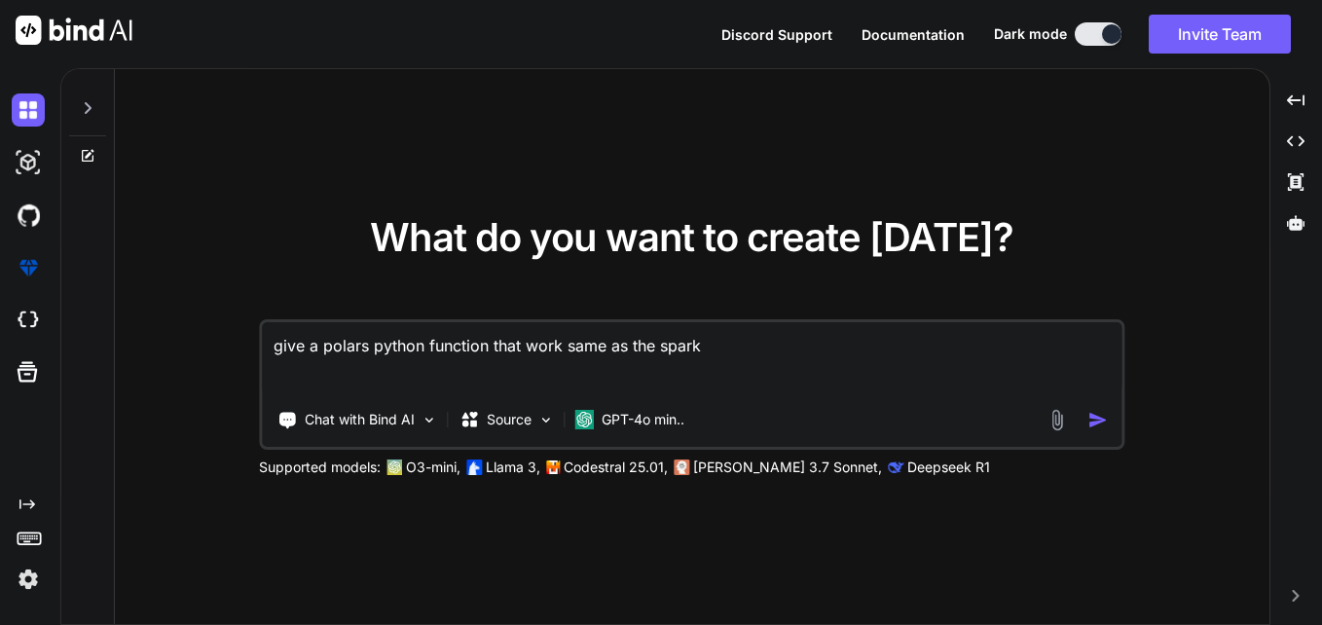
type textarea "x"
type textarea "give a polars python function that work same as the spark d"
type textarea "x"
type textarea "give a polars python function that work same as the spark"
type textarea "x"
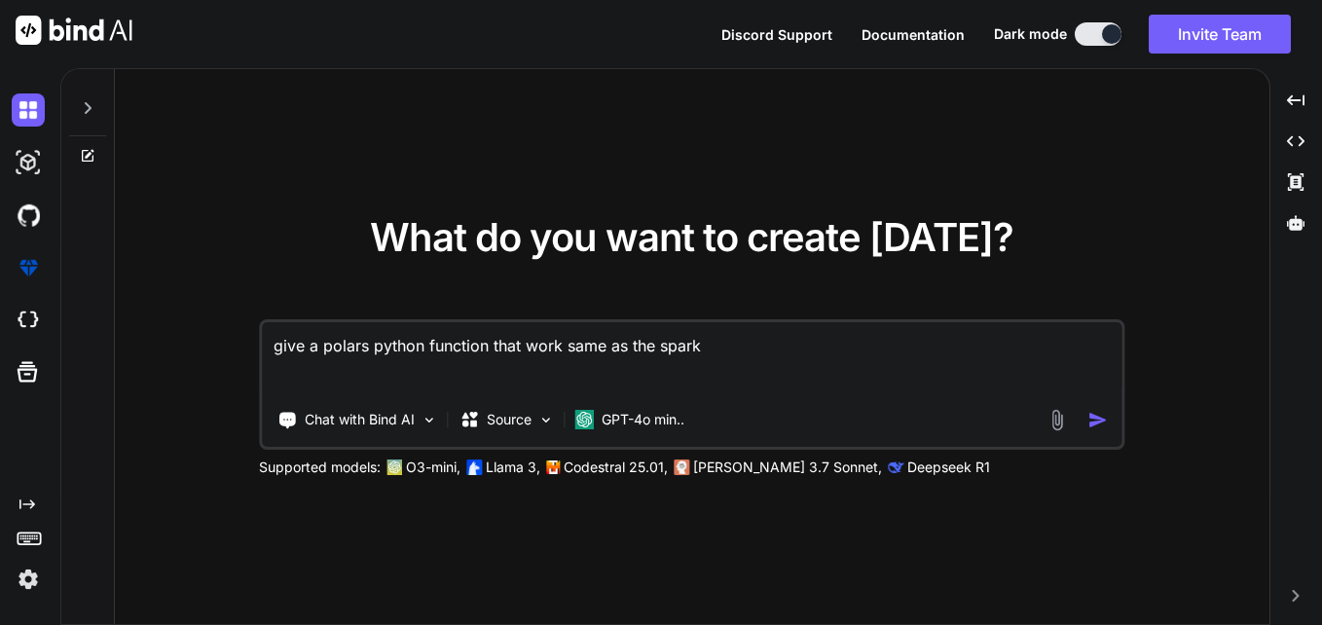
type textarea "give a polars python function that work same as the spark s"
type textarea "x"
type textarea "give a polars python function that work same as the spark sq"
type textarea "x"
type textarea "give a polars python function that work same as the spark sql"
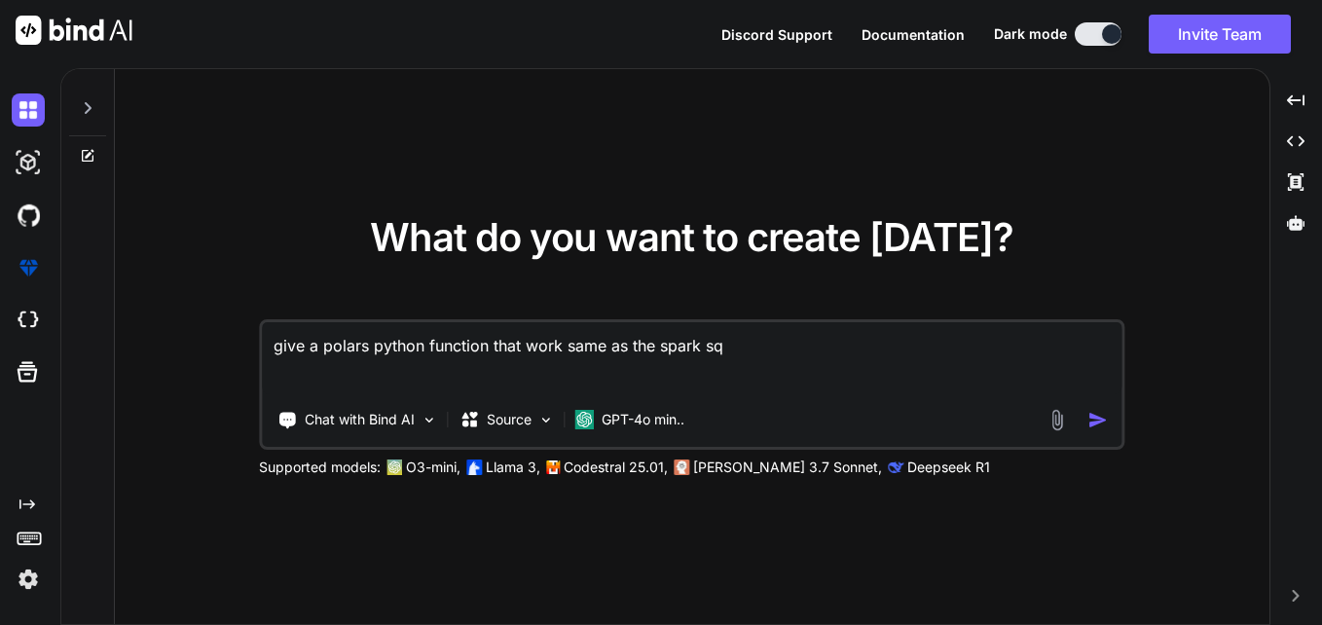
type textarea "x"
type textarea "give a polars python function that work same as the spark sql"
type textarea "x"
type textarea "give a polars python function that work same as the spark sql f"
type textarea "x"
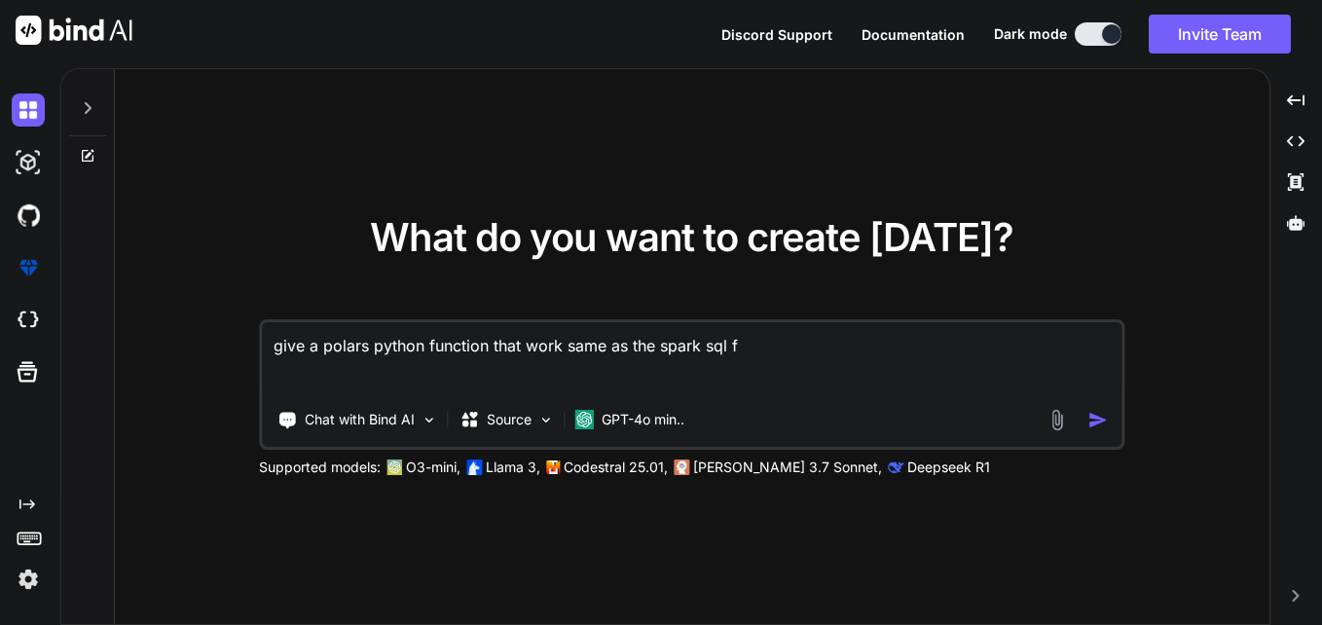
type textarea "give a polars python function that work same as the spark sql fu"
type textarea "x"
type textarea "give a polars python function that work same as the spark sql fun"
type textarea "x"
type textarea "give a polars python function that work same as the spark sql func"
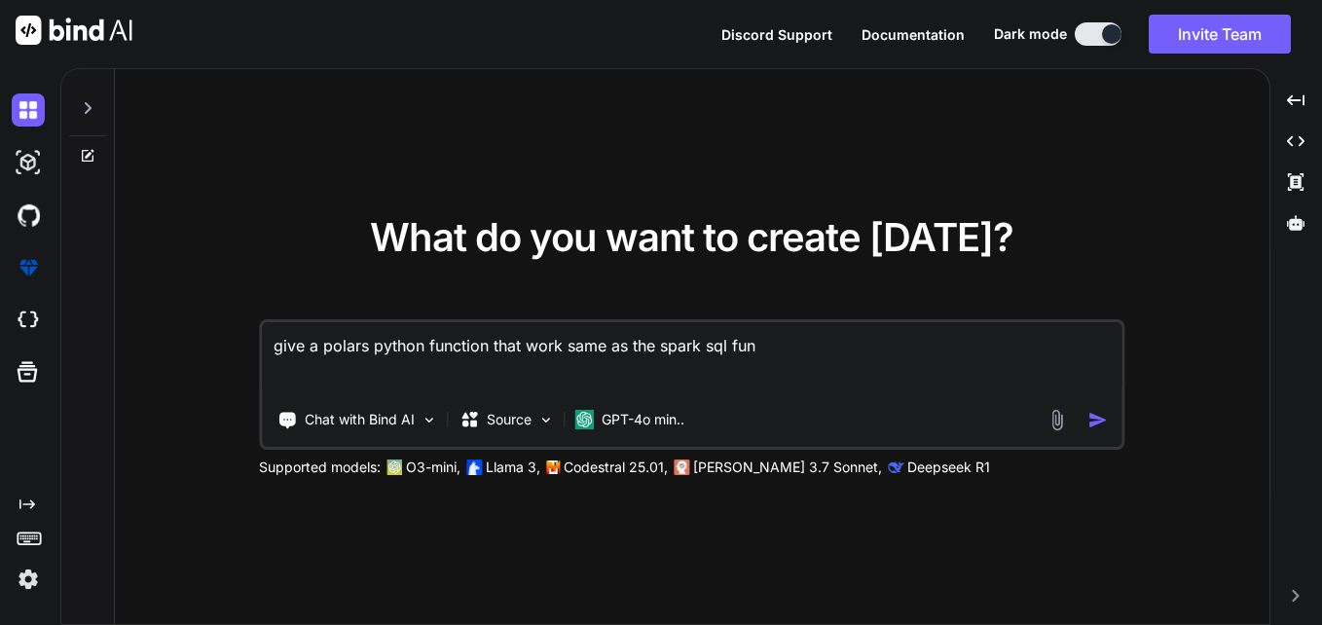
type textarea "x"
type textarea "give a polars python function that work same as the spark sql funct"
type textarea "x"
type textarea "give a polars python function that work same as the spark sql functi"
type textarea "x"
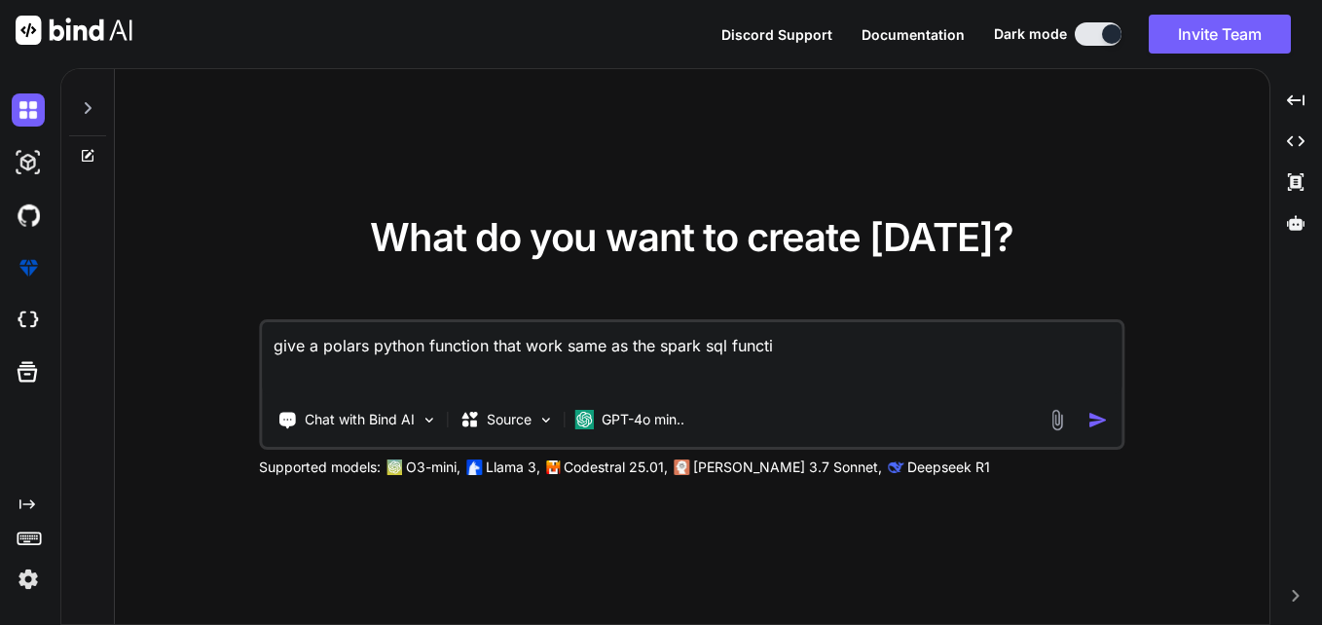
type textarea "give a polars python function that work same as the spark sql functio"
type textarea "x"
type textarea "give a polars python function that work same as the spark sql function"
type textarea "x"
type textarea "give a polars python function that work same as the spark sql function"
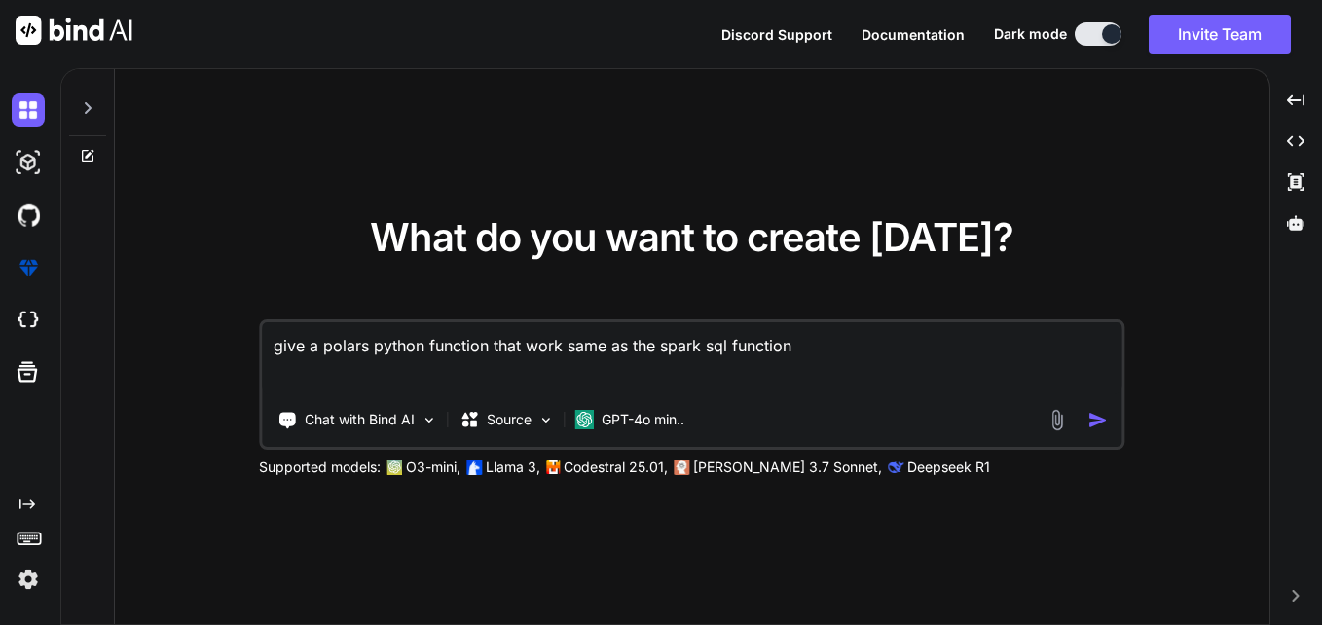
type textarea "x"
type textarea "give a polars python function that work same as the spark sql function u"
type textarea "x"
type textarea "give a polars python function that work same as the spark sql function uu"
type textarea "x"
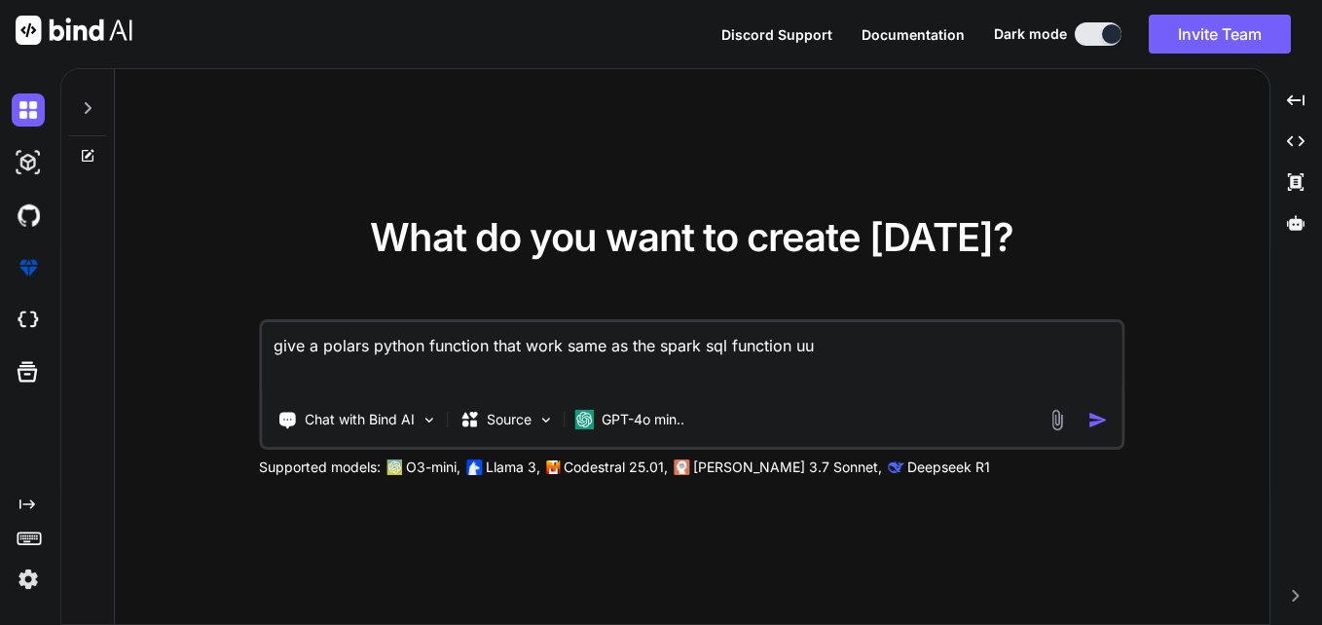
type textarea "give a polars python function that work same as the spark sql function uui"
type textarea "x"
type textarea "give a polars python function that work same as the spark sql function uuid"
type textarea "x"
type textarea "give a polars python function that work same as the spark sql function uuid"
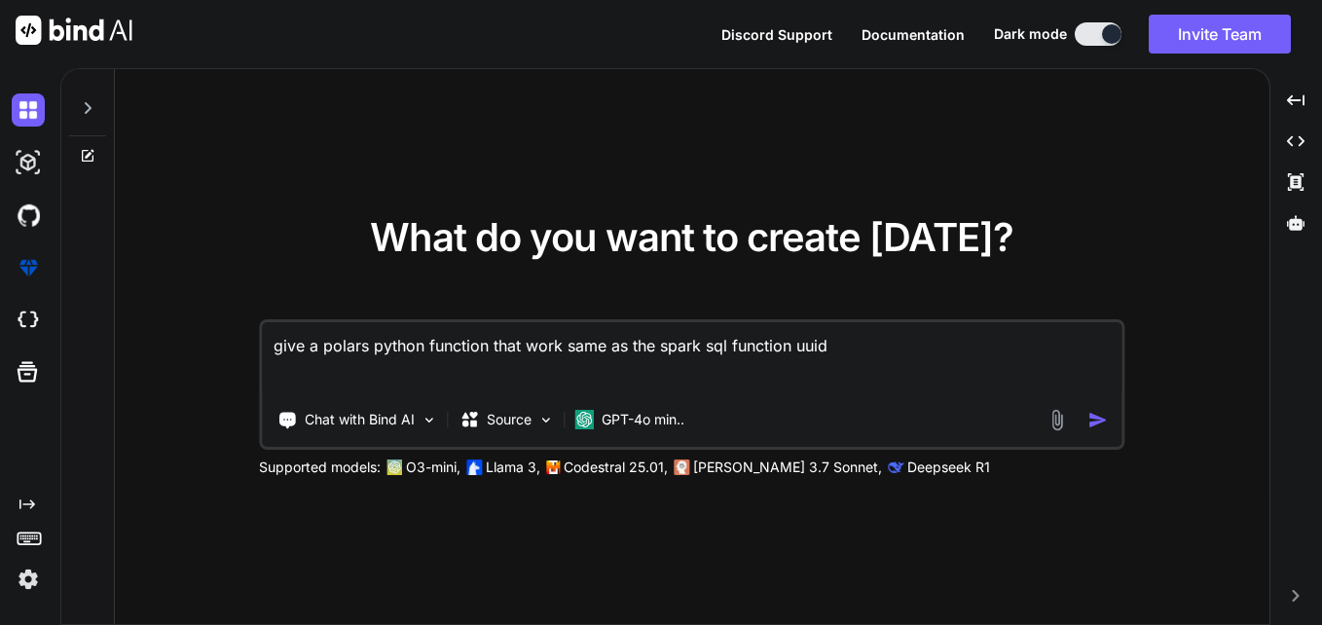
type textarea "x"
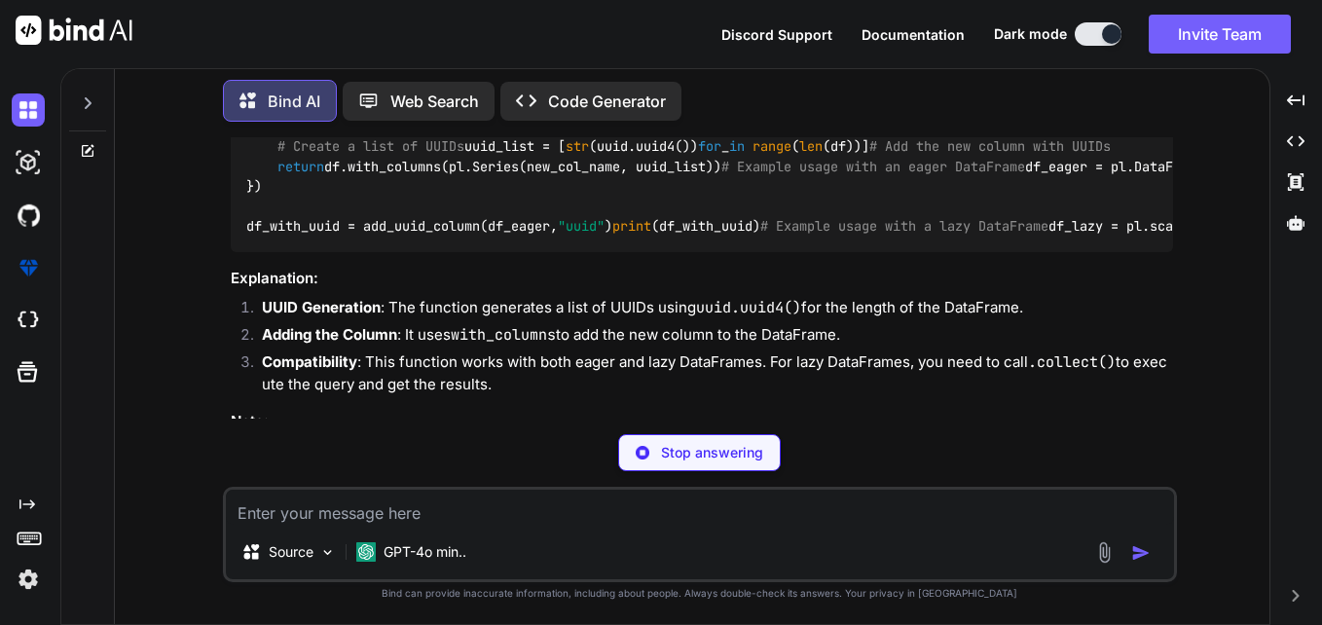
scroll to position [627, 0]
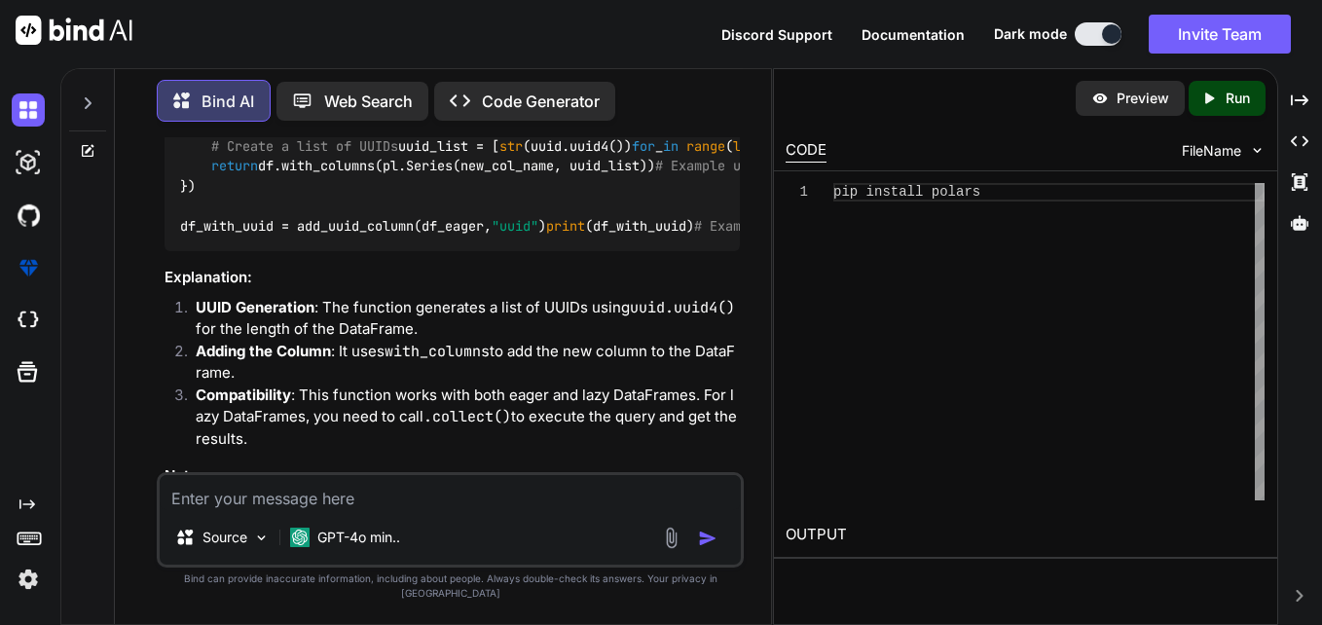
click at [456, 236] on code "import polars as pl import uuid def add_uuid_column ( df: pl.DataFrame, new_col…" at bounding box center [1200, 87] width 2041 height 298
drag, startPoint x: 456, startPoint y: 308, endPoint x: 627, endPoint y: 366, distance: 181.0
click at [627, 251] on div "import polars as pl import uuid def add_uuid_column ( df: pl.DataFrame, new_col…" at bounding box center [451, 86] width 575 height 329
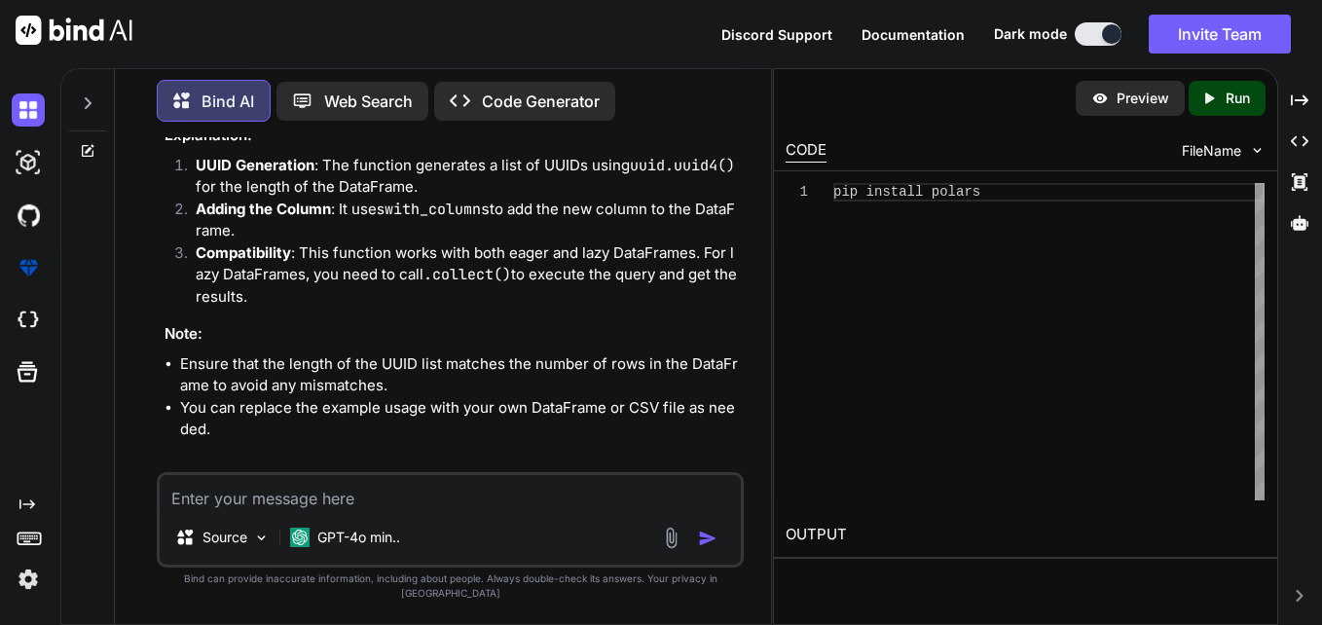
scroll to position [811, 0]
drag, startPoint x: 347, startPoint y: 263, endPoint x: 445, endPoint y: 253, distance: 98.8
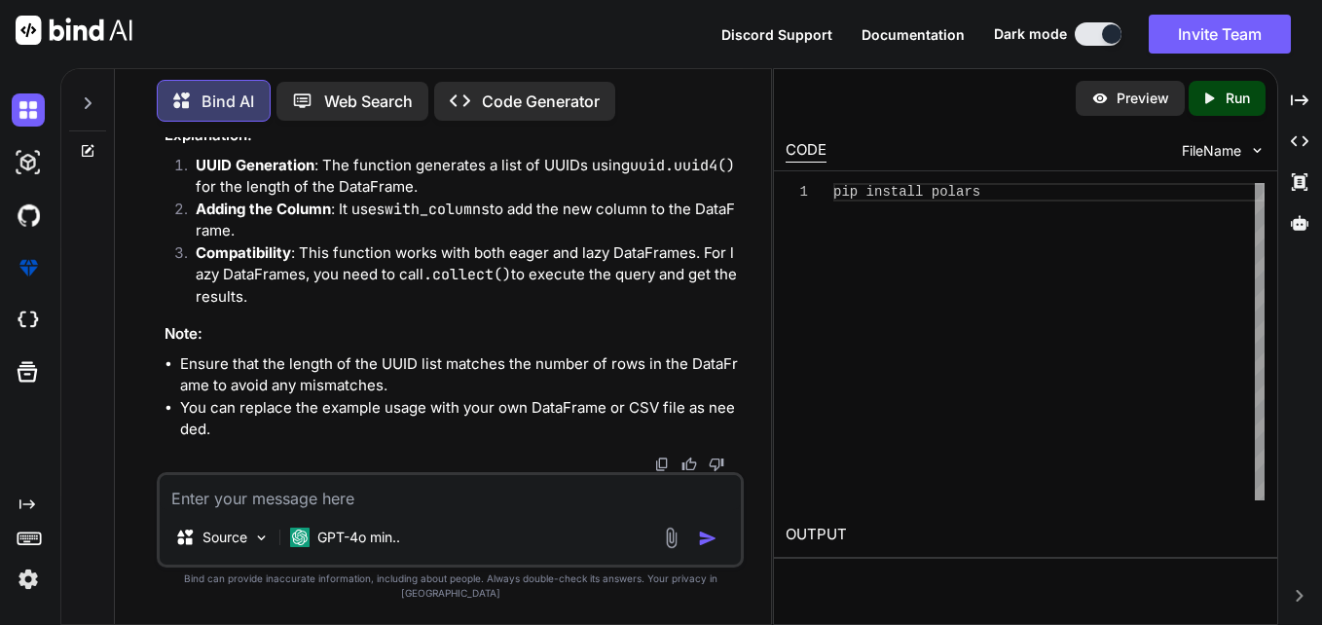
drag, startPoint x: 304, startPoint y: 344, endPoint x: 396, endPoint y: 335, distance: 92.9
click at [1153, 92] on span ""path/to/your/file.csv"" at bounding box center [1242, 84] width 179 height 18
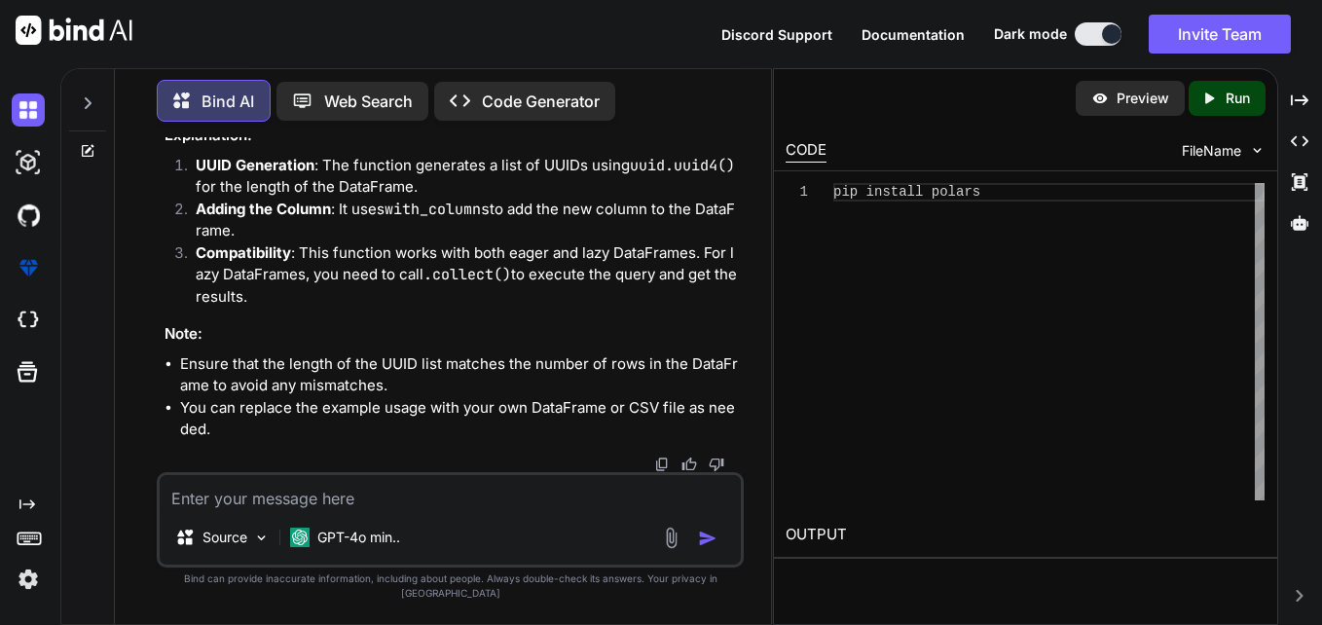
click at [1153, 92] on span ""path/to/your/file.csv"" at bounding box center [1242, 84] width 179 height 18
drag, startPoint x: 396, startPoint y: 335, endPoint x: 306, endPoint y: 339, distance: 90.6
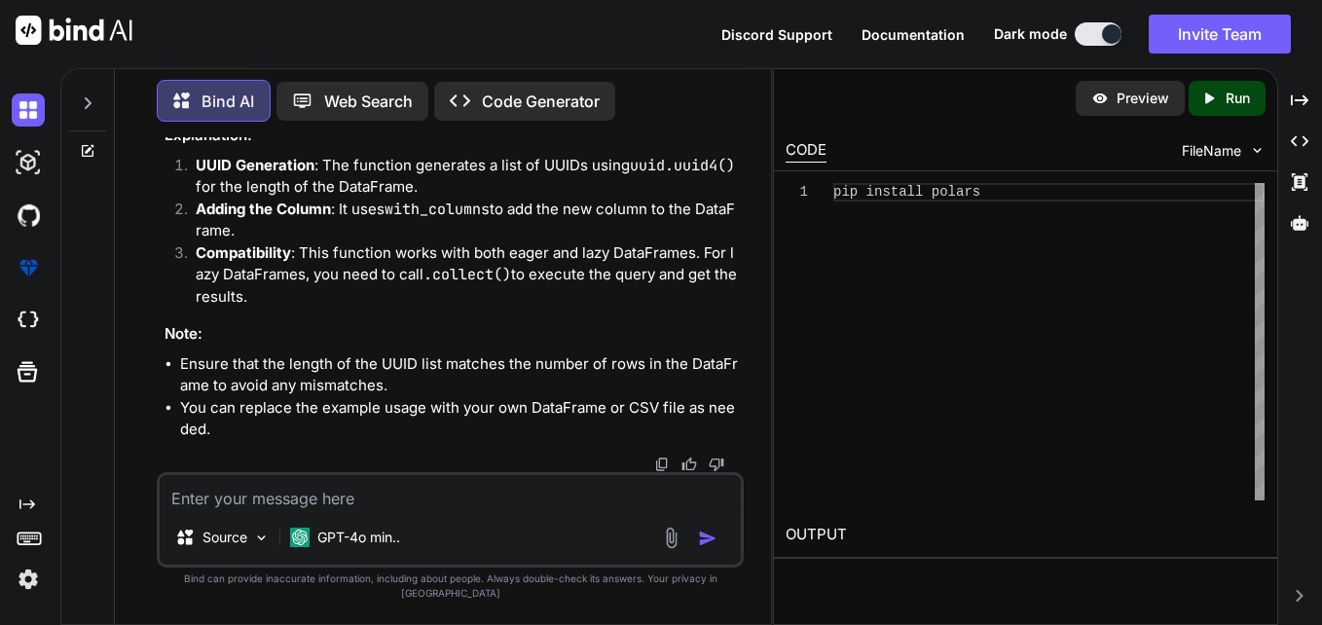
drag, startPoint x: 306, startPoint y: 339, endPoint x: 486, endPoint y: 349, distance: 180.4
drag, startPoint x: 369, startPoint y: 300, endPoint x: 173, endPoint y: 264, distance: 198.9
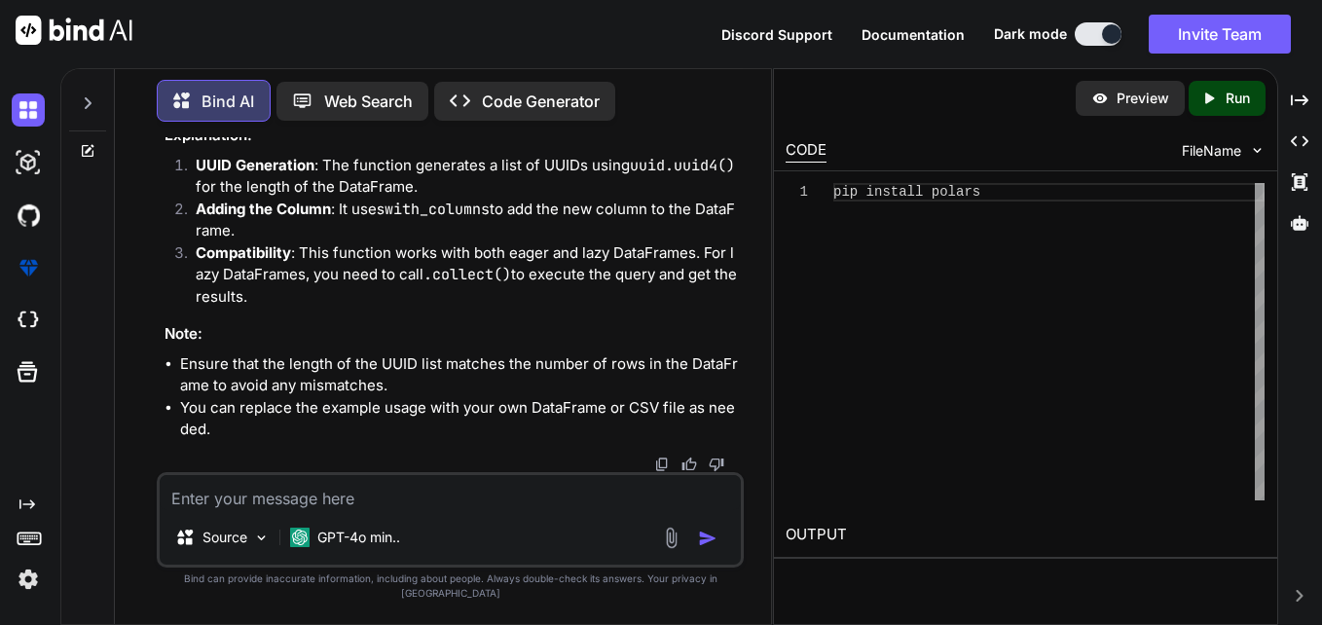
copy code "df_lazy = pl.scan_csv( "path/to/your/file.csv" ) # Replace with your CSV path d…"
click at [378, 510] on textarea at bounding box center [450, 492] width 581 height 35
paste textarea "df_lazy = pl.scan_csv("path/to/your/file.csv") # Replace with your CSV path df_…"
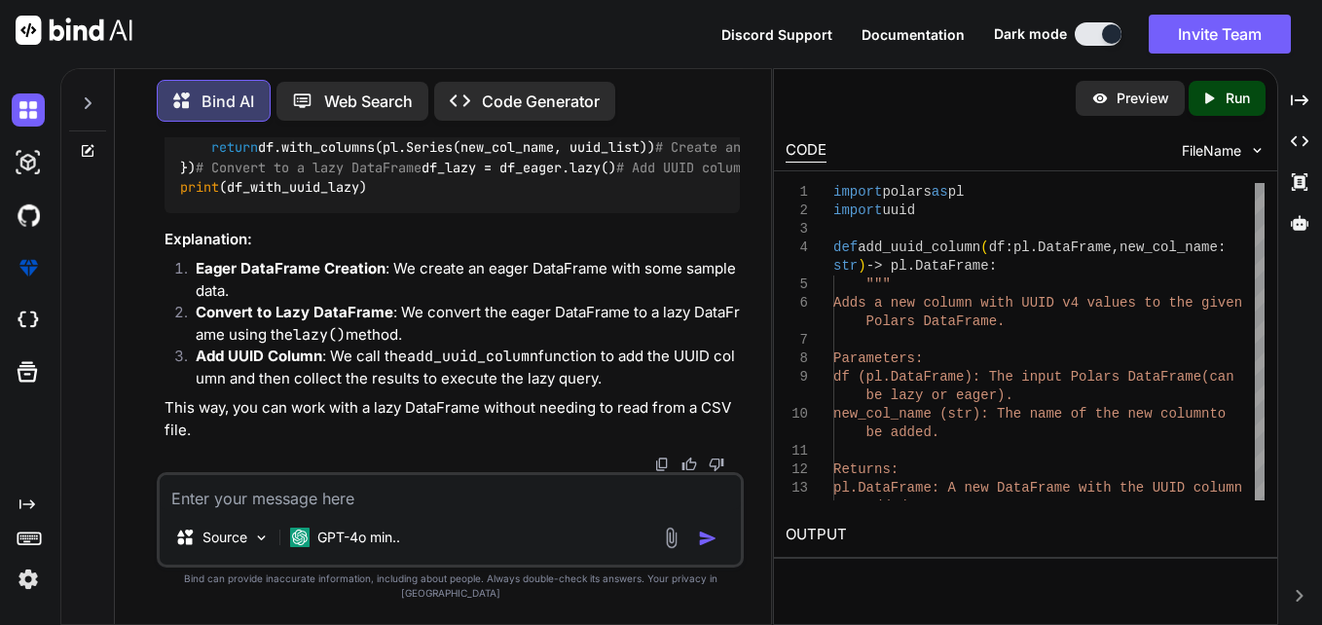
scroll to position [2090, 0]
click at [303, 198] on code "import polars as pl import uuid def add_uuid_column ( df: pl.DataFrame, new_col…" at bounding box center [857, 58] width 1355 height 278
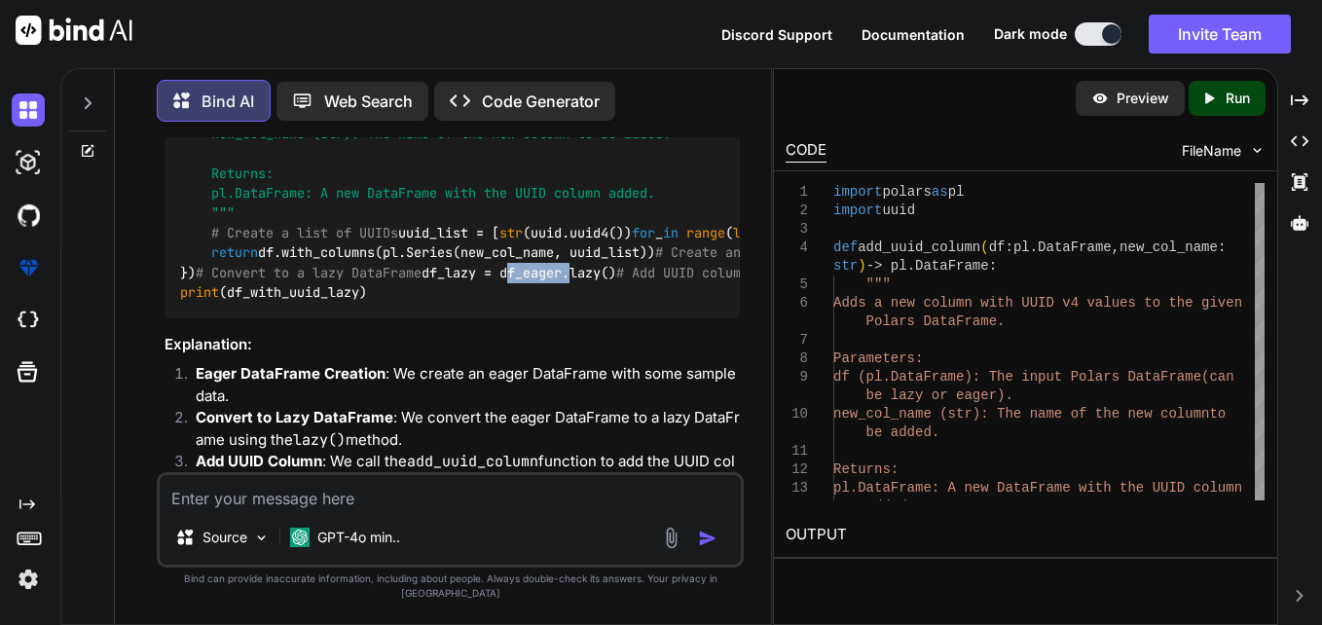
click at [480, 510] on textarea at bounding box center [450, 492] width 581 height 35
paste textarea "File "C:\Users\2787071\Desktop\myproject\worker.py", line 16, in add_uuid_colum…"
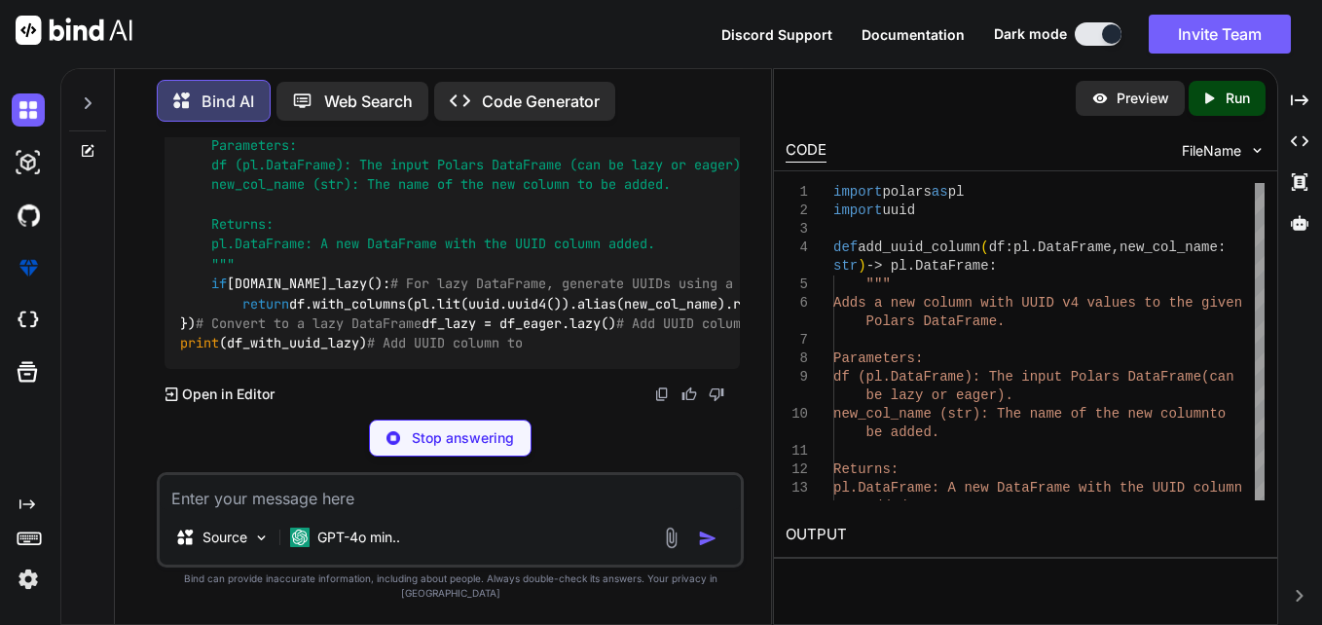
scroll to position [3240, 0]
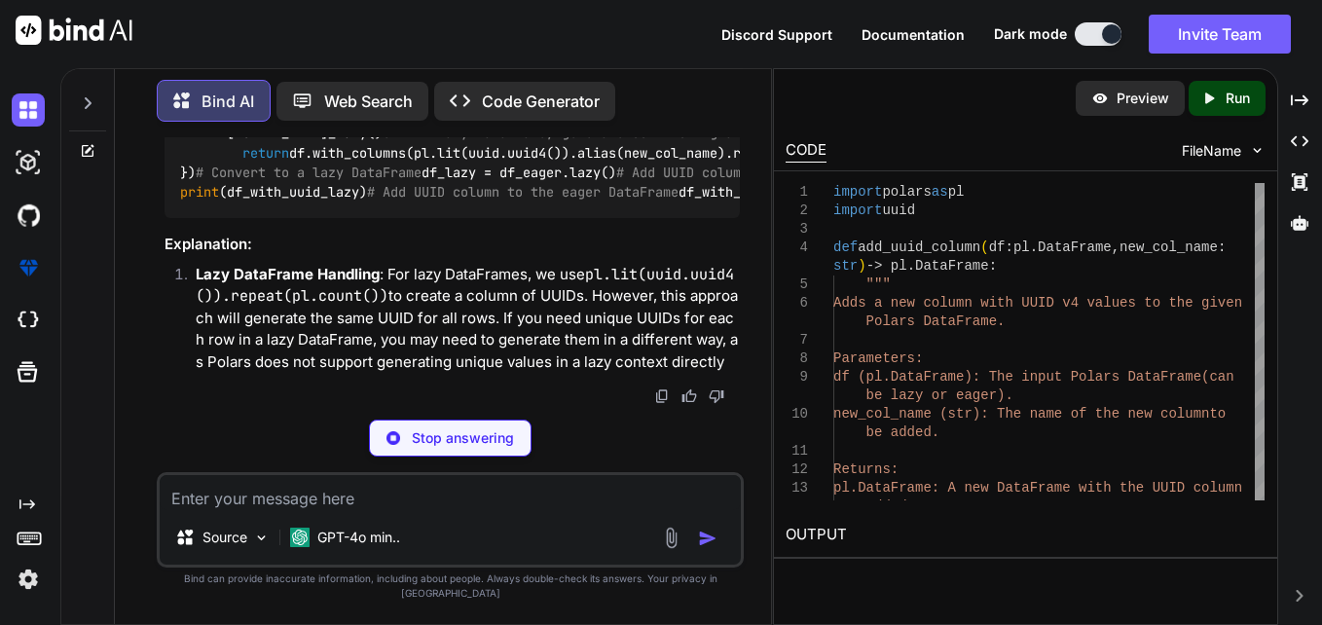
drag, startPoint x: 301, startPoint y: 243, endPoint x: 359, endPoint y: 280, distance: 69.1
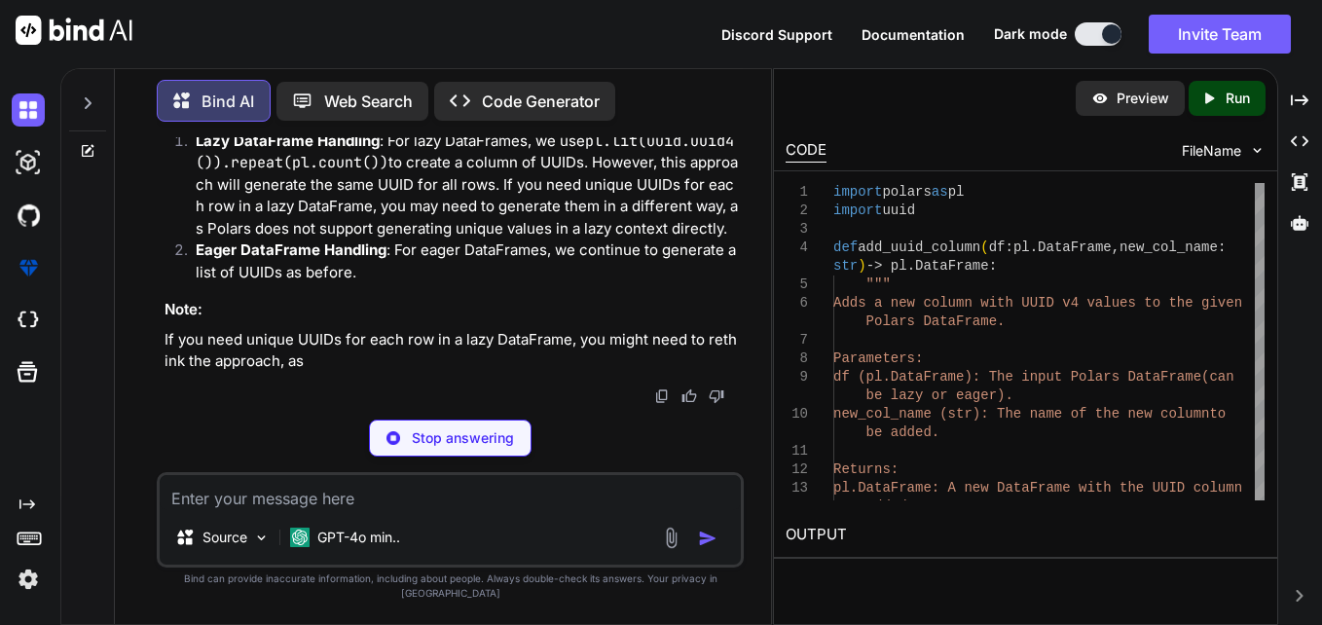
drag, startPoint x: 359, startPoint y: 280, endPoint x: 463, endPoint y: 305, distance: 107.0
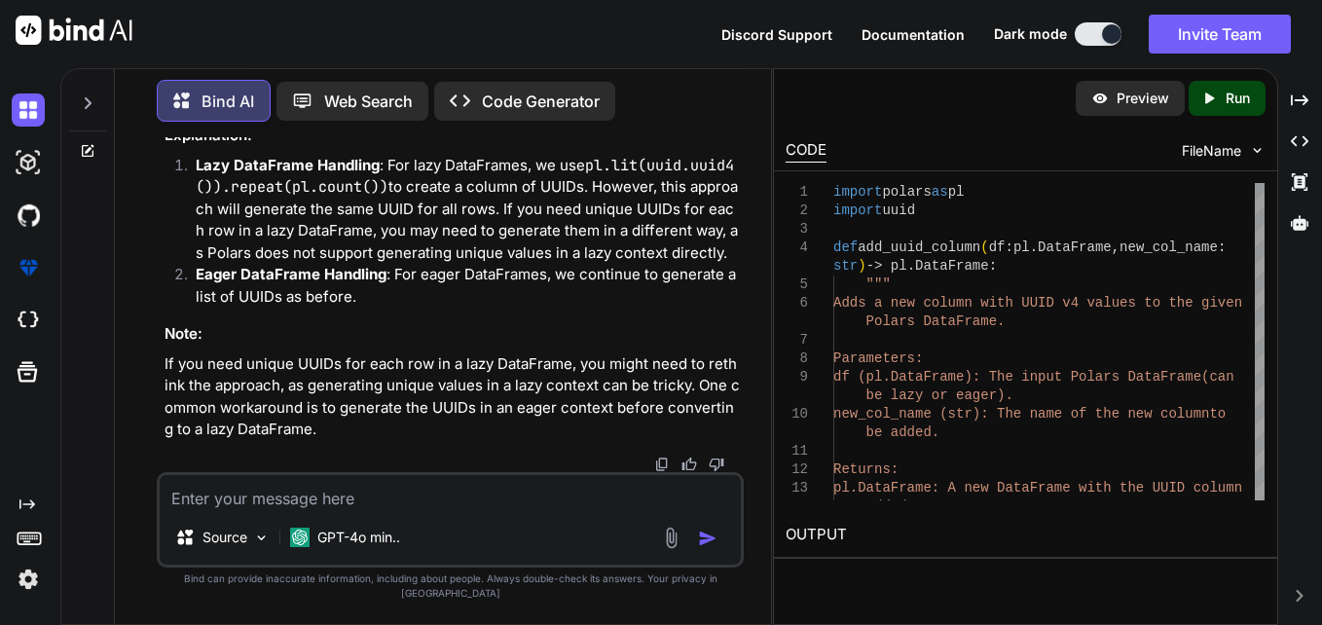
scroll to position [2909, 0]
click at [616, 507] on textarea at bounding box center [450, 492] width 581 height 35
paste textarea "File "C:\Users\2787071\Desktop\myproject\worker.py", line 32, in <module> df_wi…"
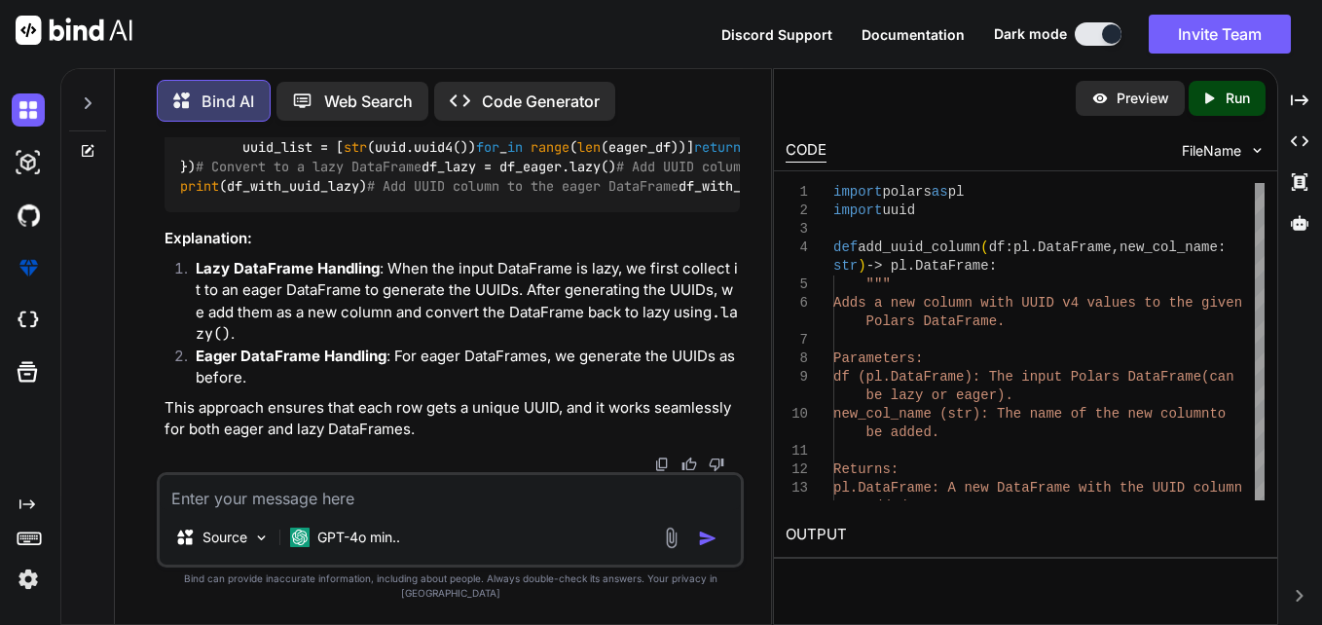
scroll to position [4644, 0]
click at [409, 212] on div "import polars as pl import uuid def add_uuid_column ( df: pl.DataFrame, new_col…" at bounding box center [451, 47] width 575 height 329
